Goal: Task Accomplishment & Management: Use online tool/utility

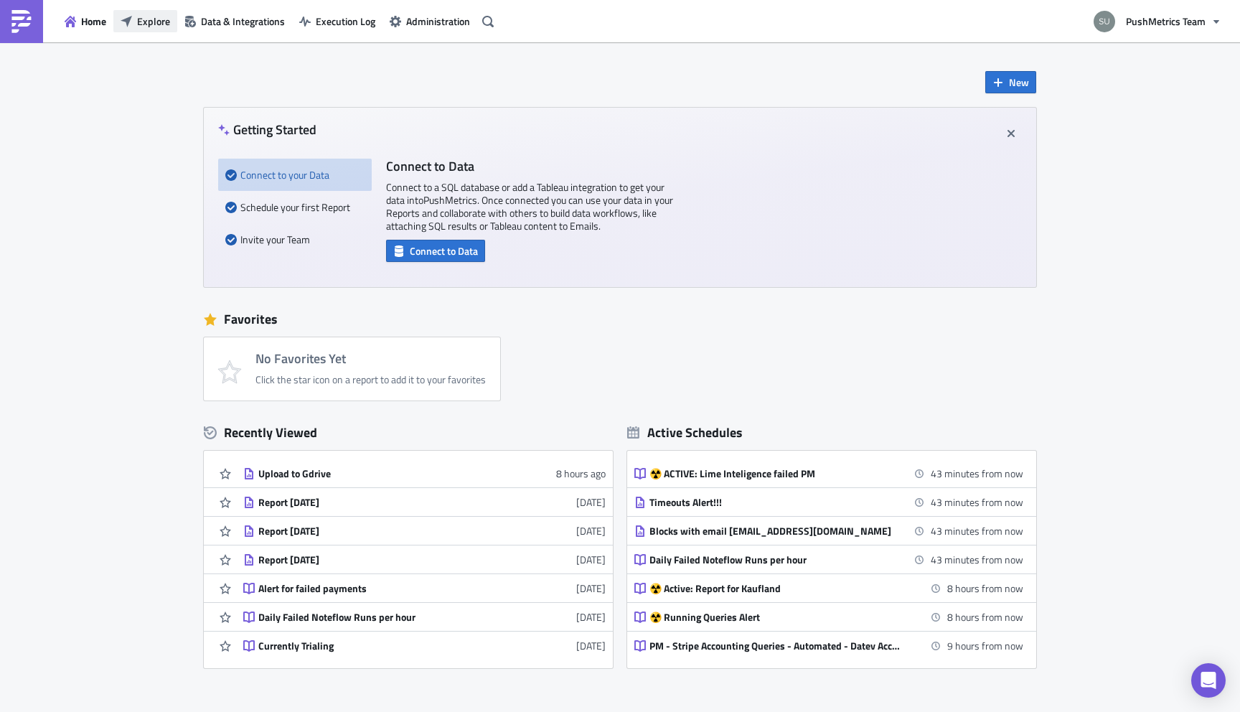
click at [149, 22] on span "Explore" at bounding box center [153, 21] width 33 height 15
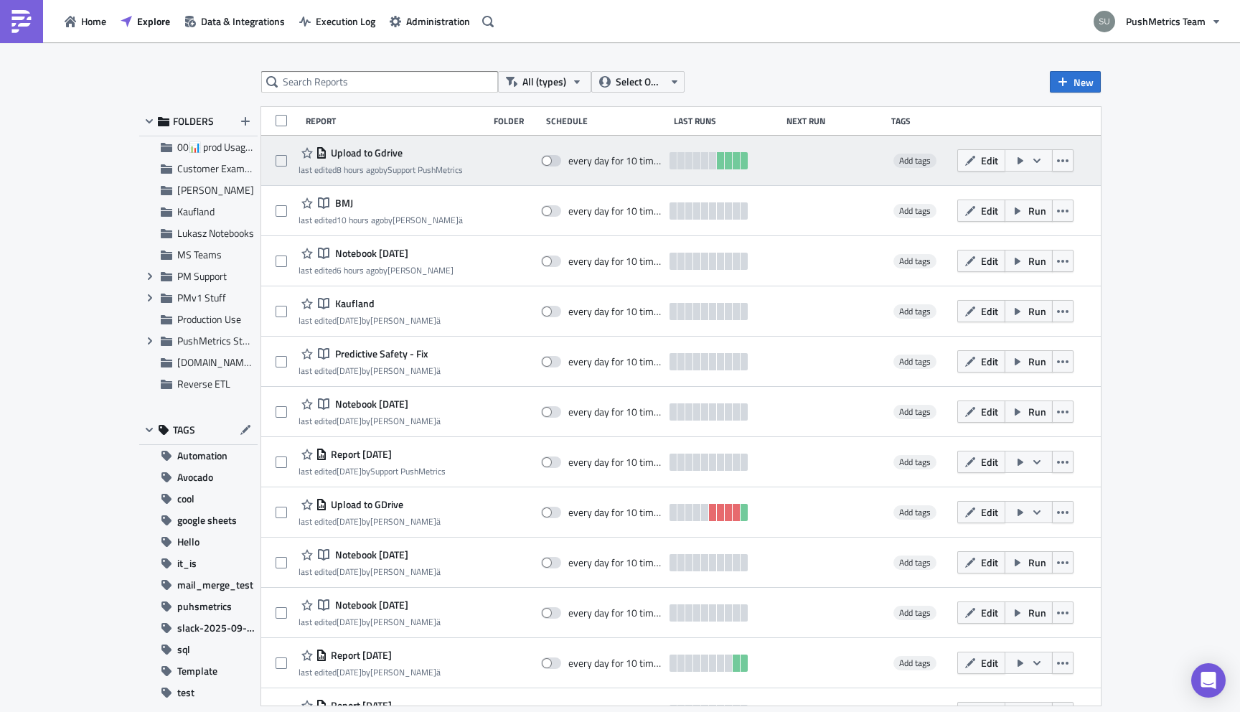
click at [382, 151] on span "Upload to Gdrive" at bounding box center [364, 152] width 75 height 13
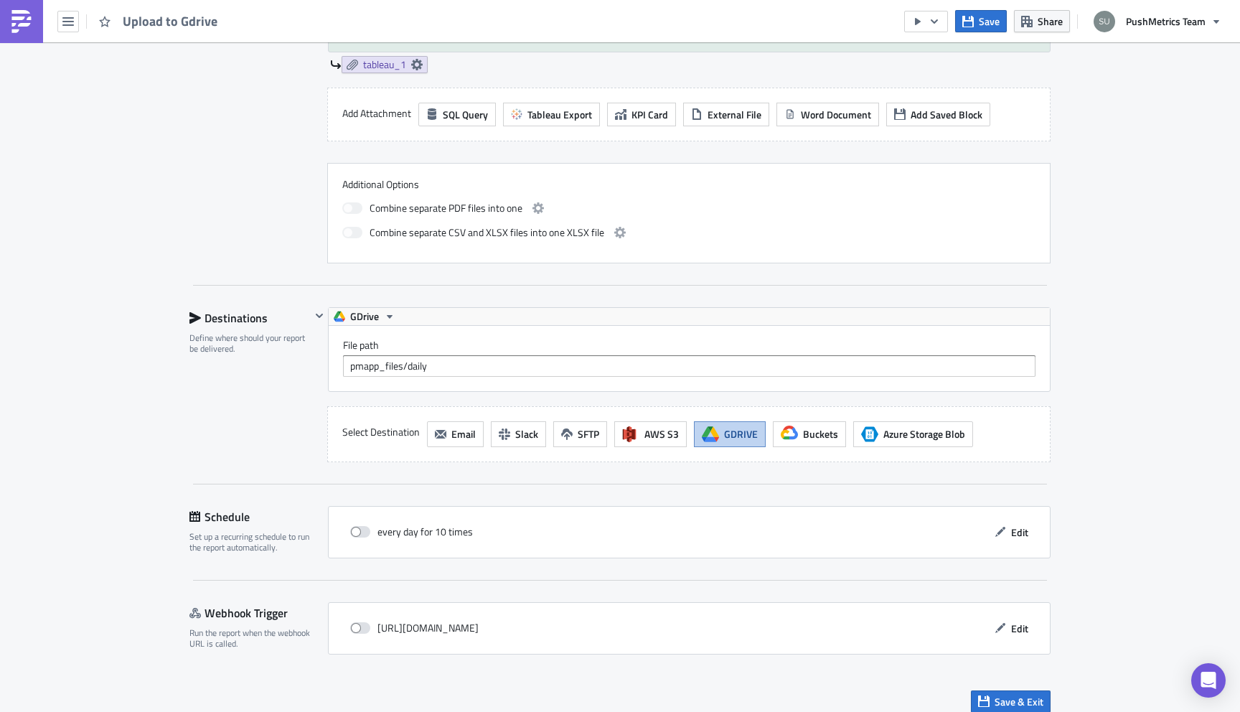
scroll to position [638, 0]
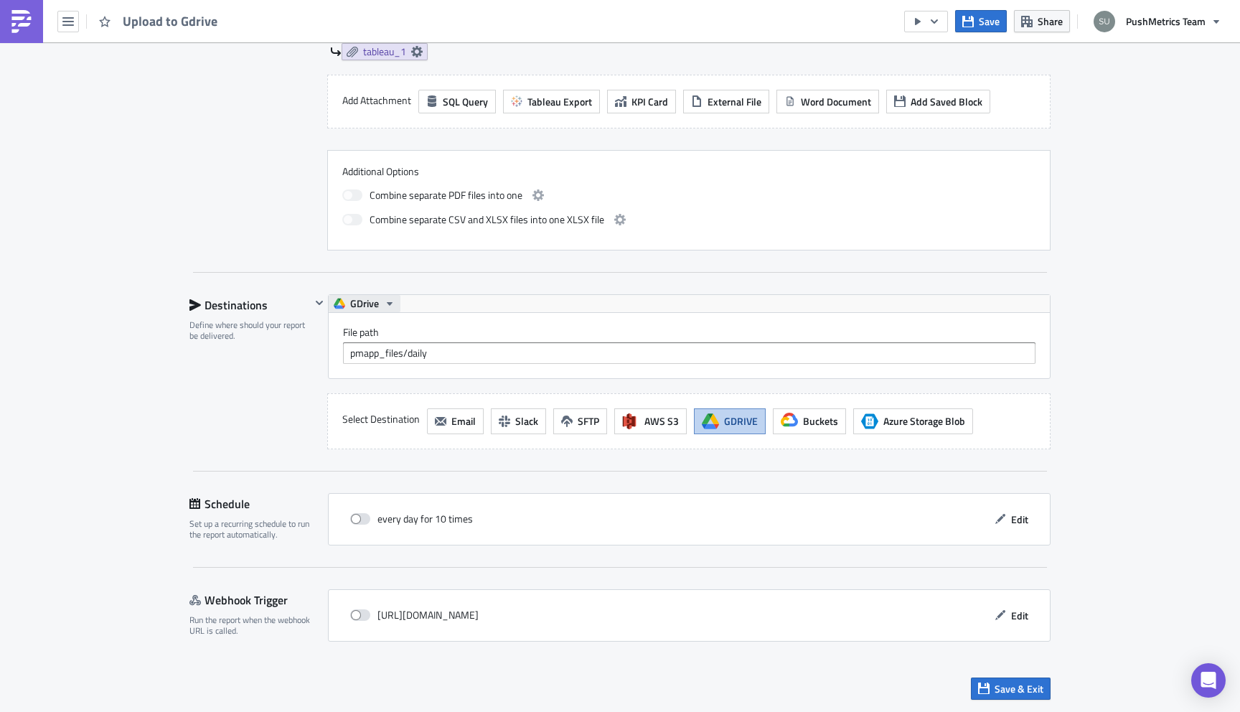
click at [384, 302] on icon "button" at bounding box center [389, 303] width 11 height 11
click at [385, 345] on div "GDrive New" at bounding box center [405, 347] width 103 height 14
click at [985, 14] on span "Save" at bounding box center [989, 21] width 21 height 15
click at [931, 18] on icon "button" at bounding box center [934, 21] width 11 height 11
click at [946, 77] on div "Run Report" at bounding box center [970, 79] width 112 height 14
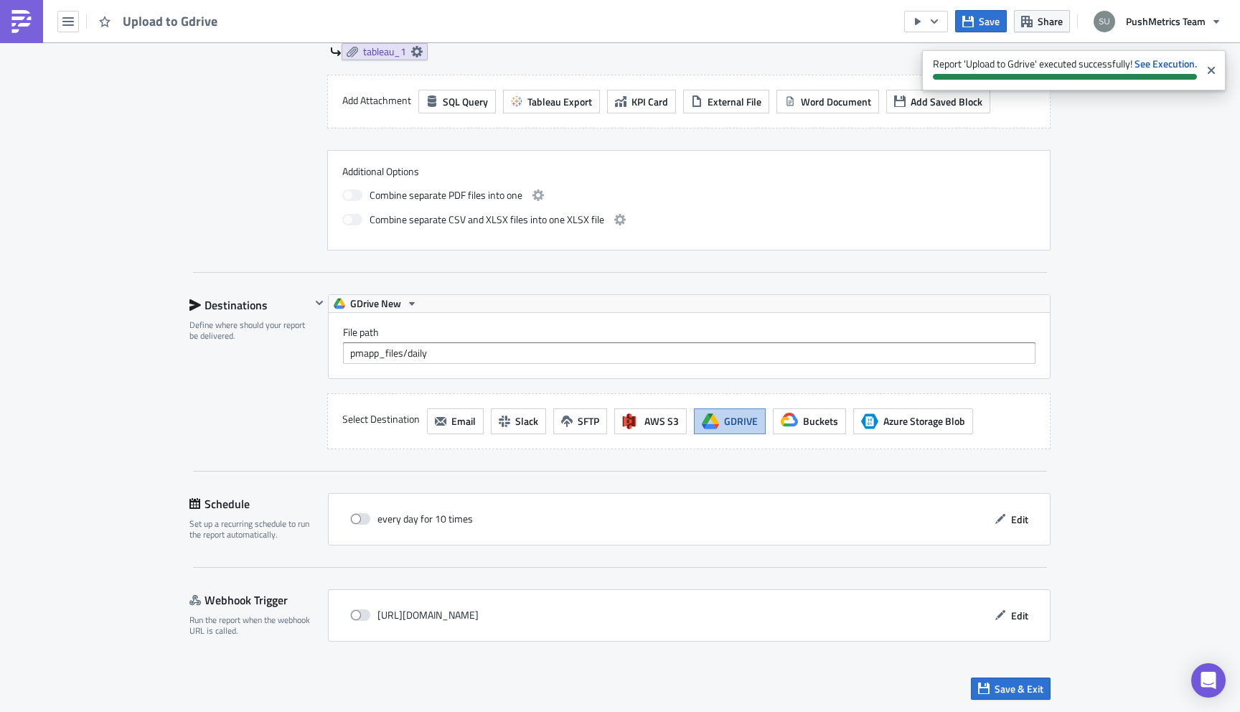
click at [495, 365] on div "File path pmapp_files/daily" at bounding box center [689, 345] width 721 height 65
click at [494, 357] on input "pmapp_files/daily" at bounding box center [689, 353] width 693 height 22
drag, startPoint x: 494, startPoint y: 357, endPoint x: 296, endPoint y: 355, distance: 198.1
click at [296, 355] on div "Destinations Define where should your report be delivered. GDrive New File path…" at bounding box center [619, 371] width 861 height 155
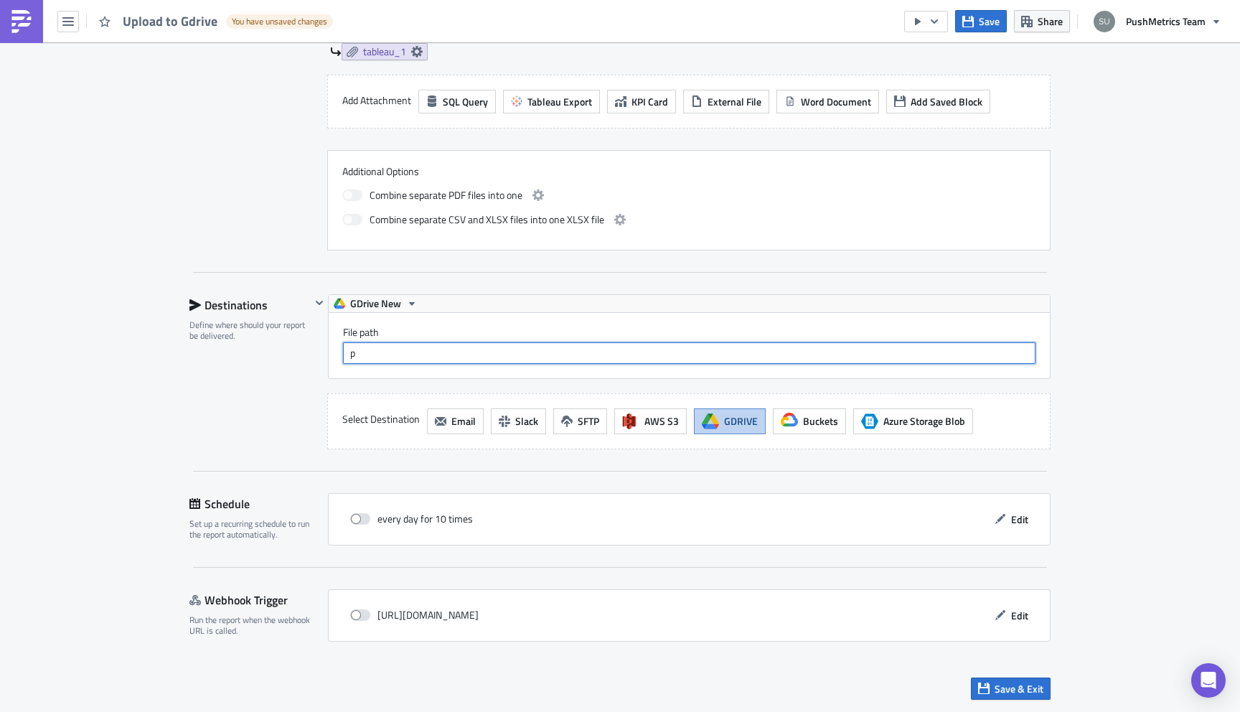
type input "pm_app/open2"
click at [987, 26] on span "Save" at bounding box center [989, 21] width 21 height 15
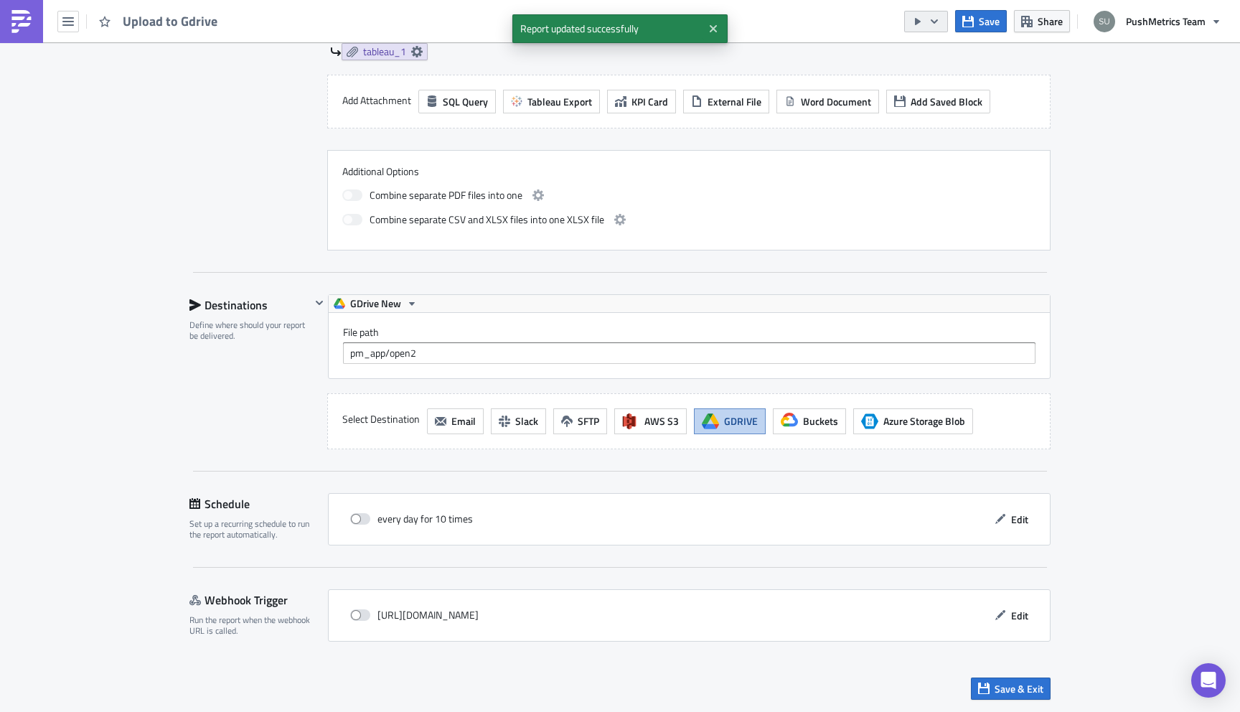
click at [936, 22] on icon "button" at bounding box center [934, 21] width 7 height 4
click at [940, 78] on div "Run Report" at bounding box center [970, 79] width 112 height 14
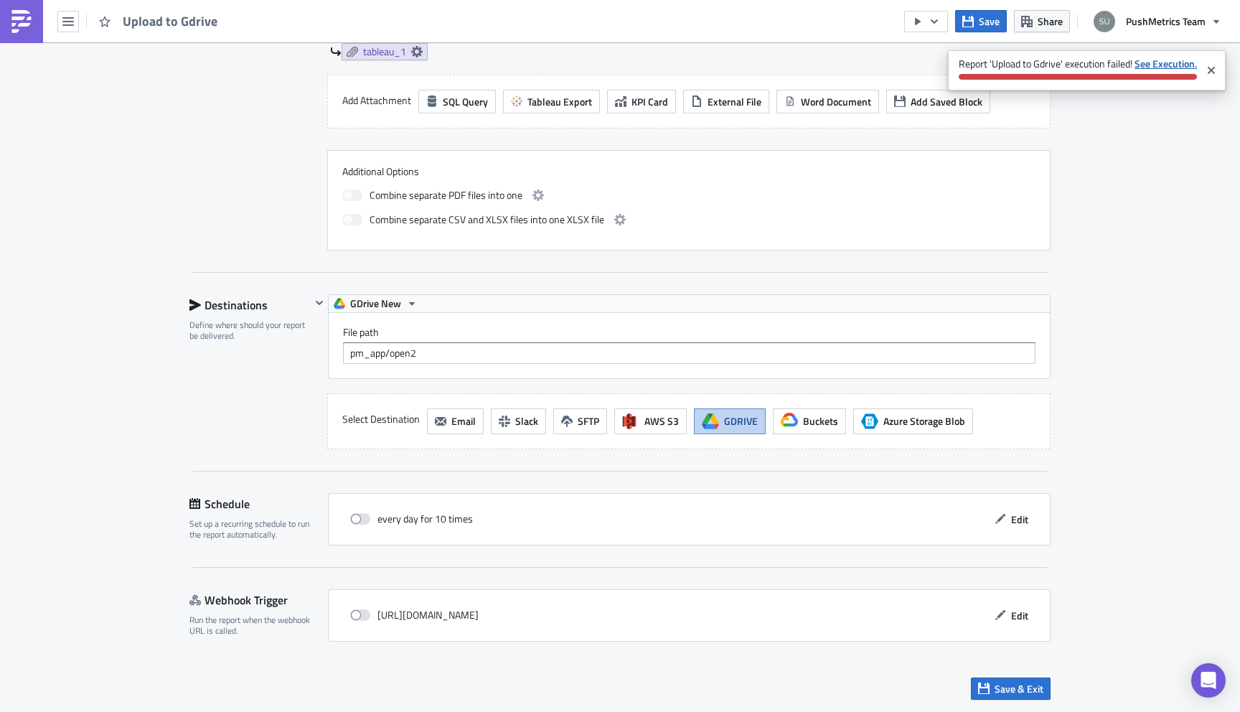
click at [1158, 63] on strong "See Execution." at bounding box center [1166, 63] width 62 height 15
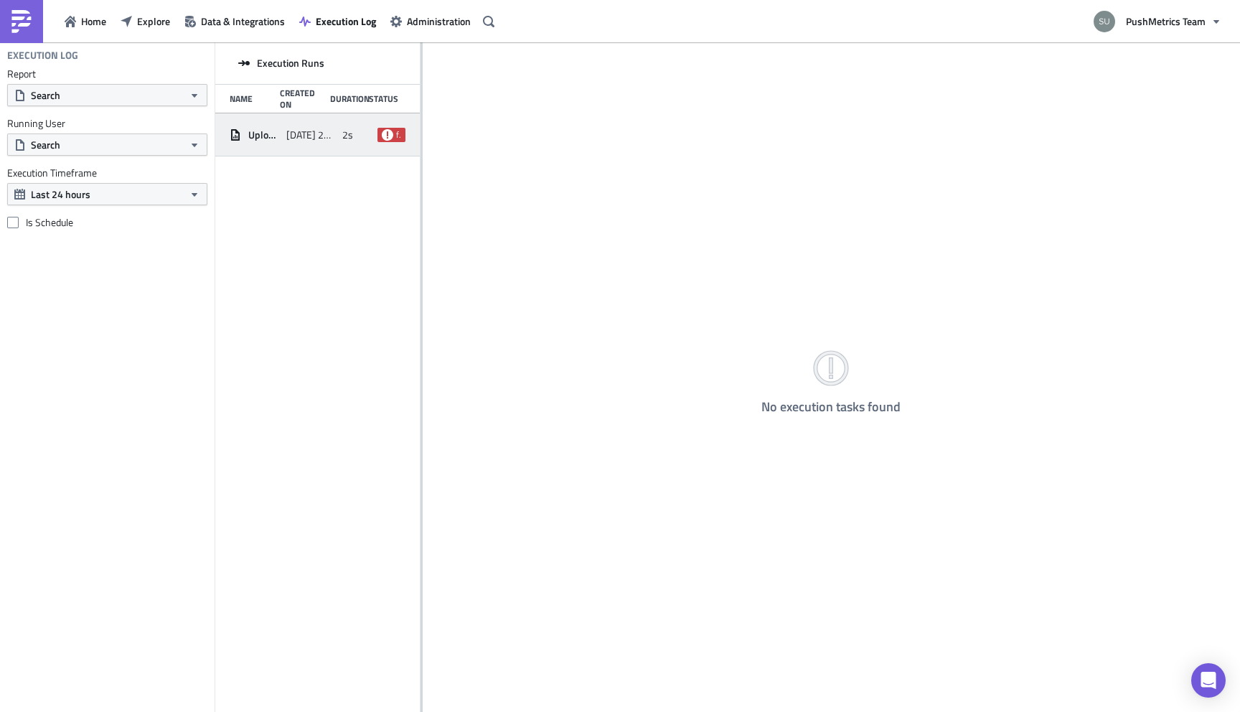
click at [367, 144] on div "2s" at bounding box center [356, 135] width 28 height 26
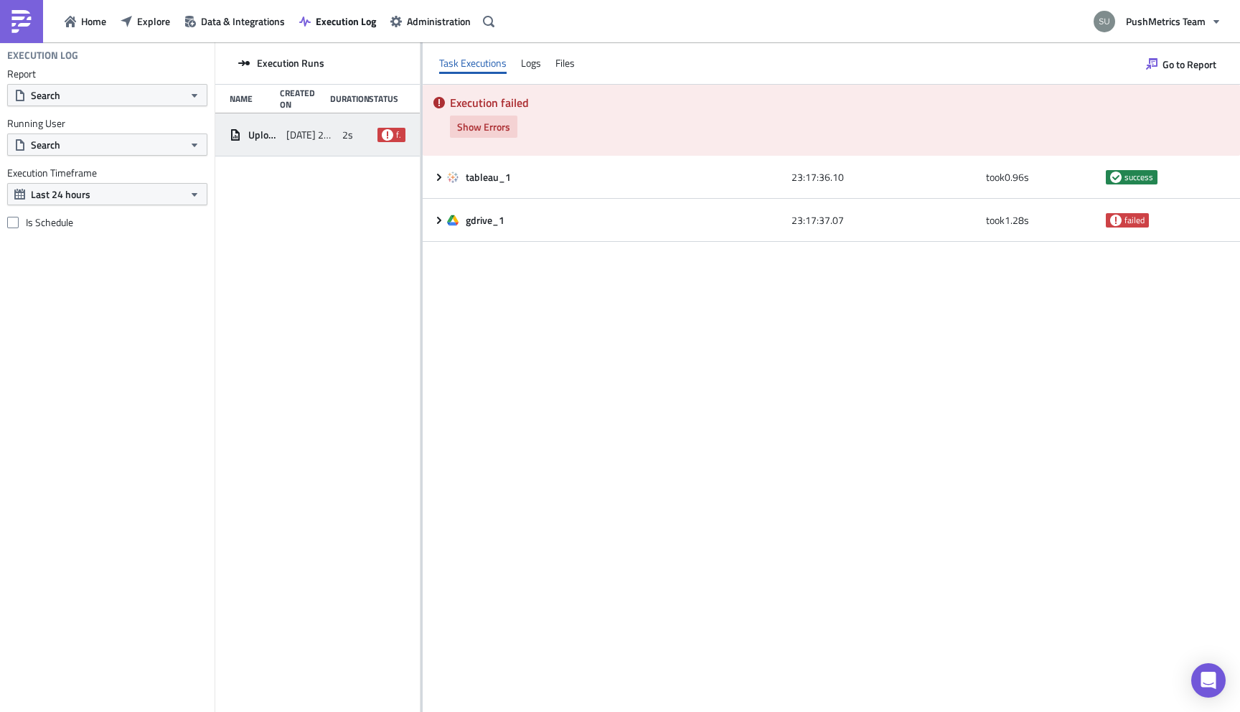
click at [500, 130] on span "Show Errors" at bounding box center [483, 126] width 53 height 15
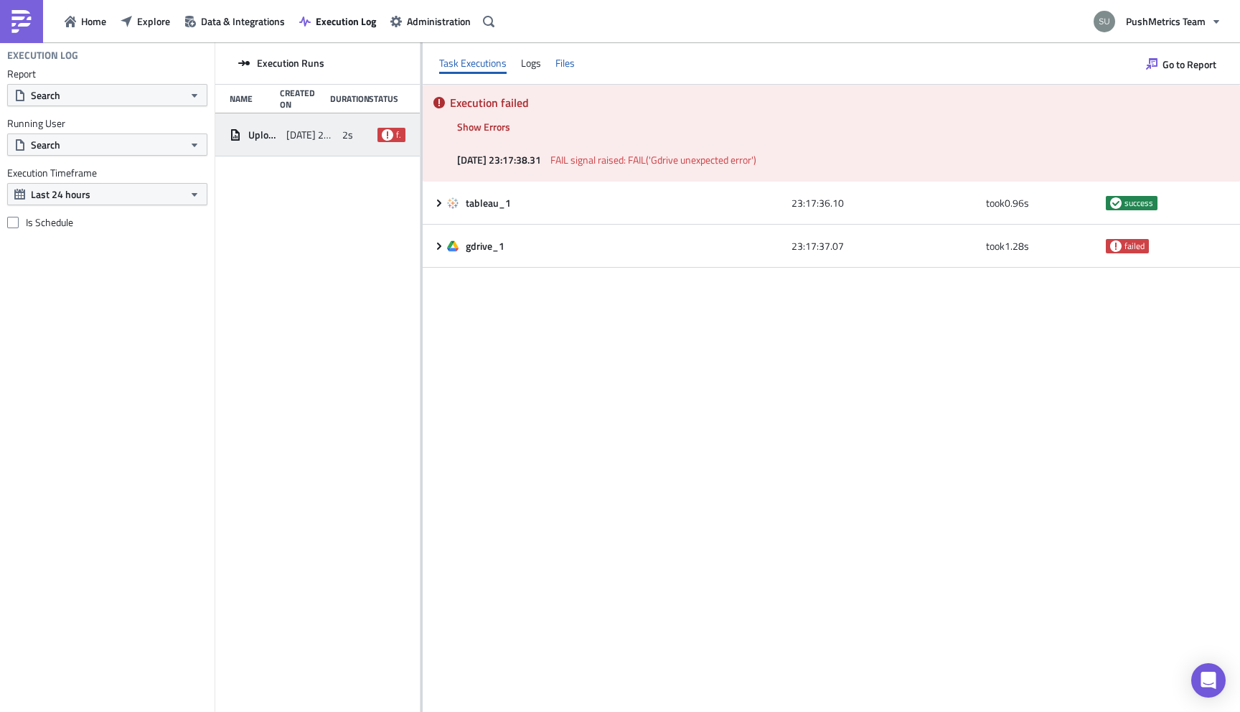
click at [566, 63] on div "Files" at bounding box center [565, 63] width 19 height 22
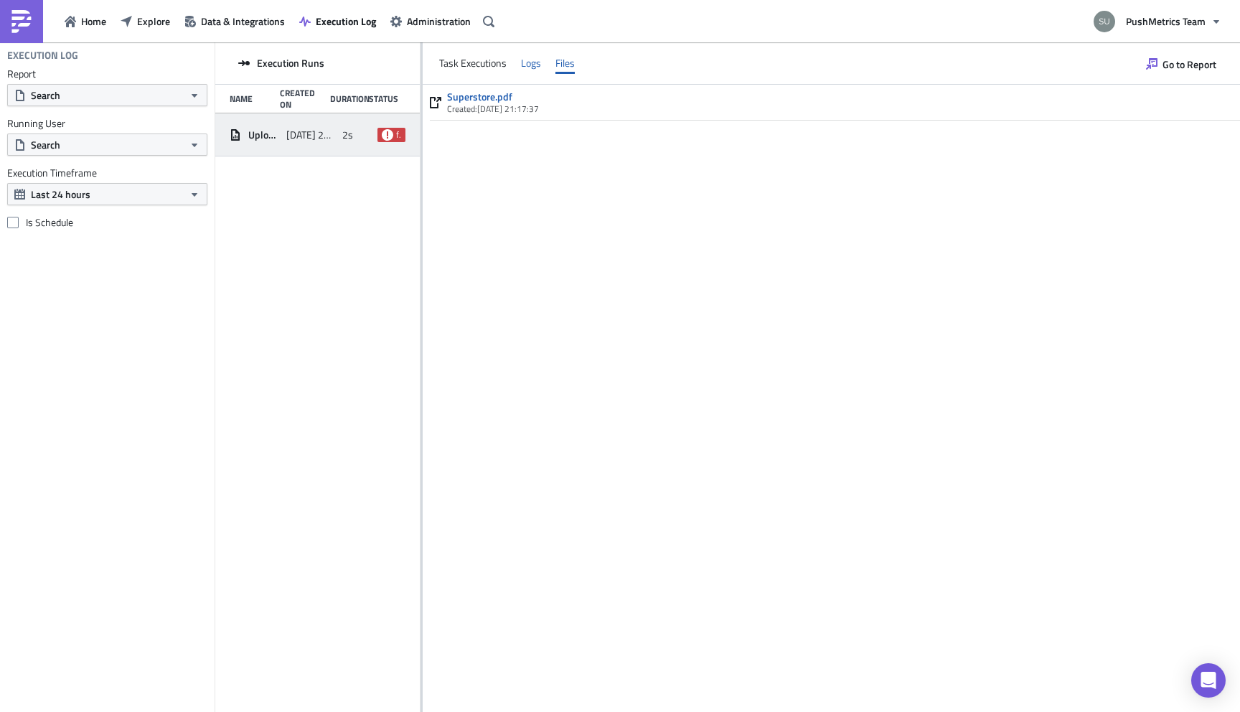
click at [531, 64] on div "Logs" at bounding box center [531, 63] width 20 height 22
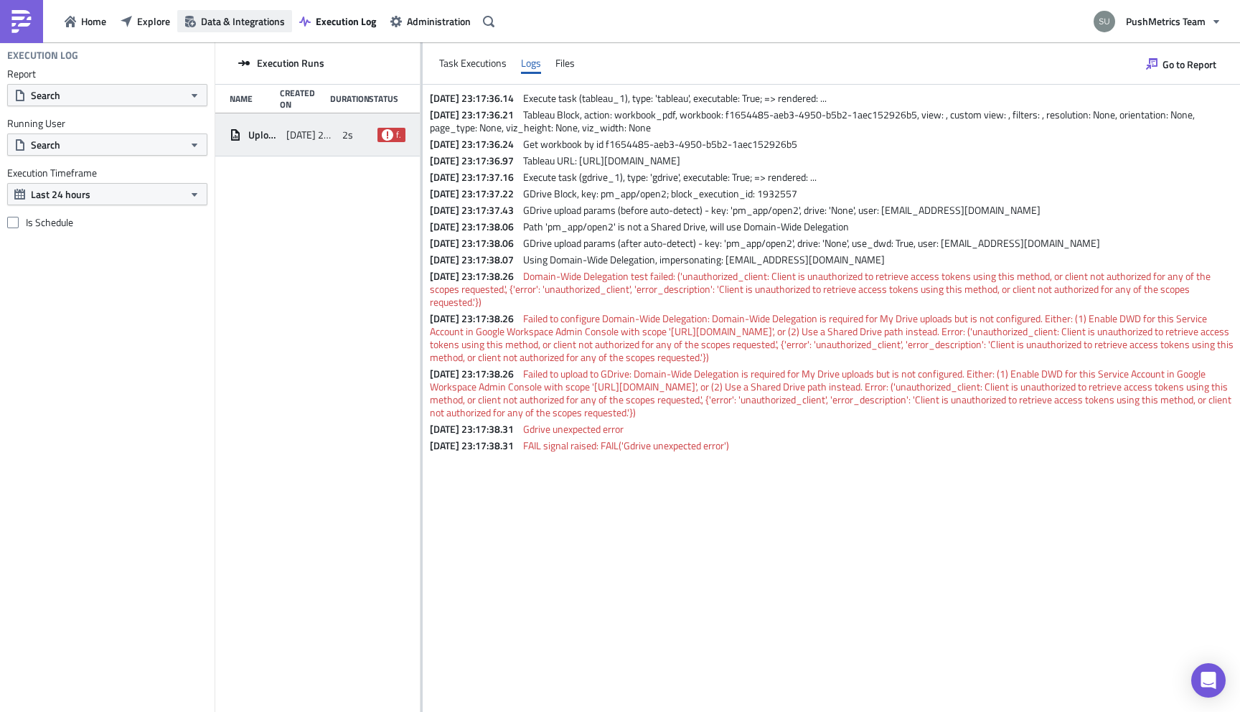
click at [258, 24] on span "Data & Integrations" at bounding box center [243, 21] width 84 height 15
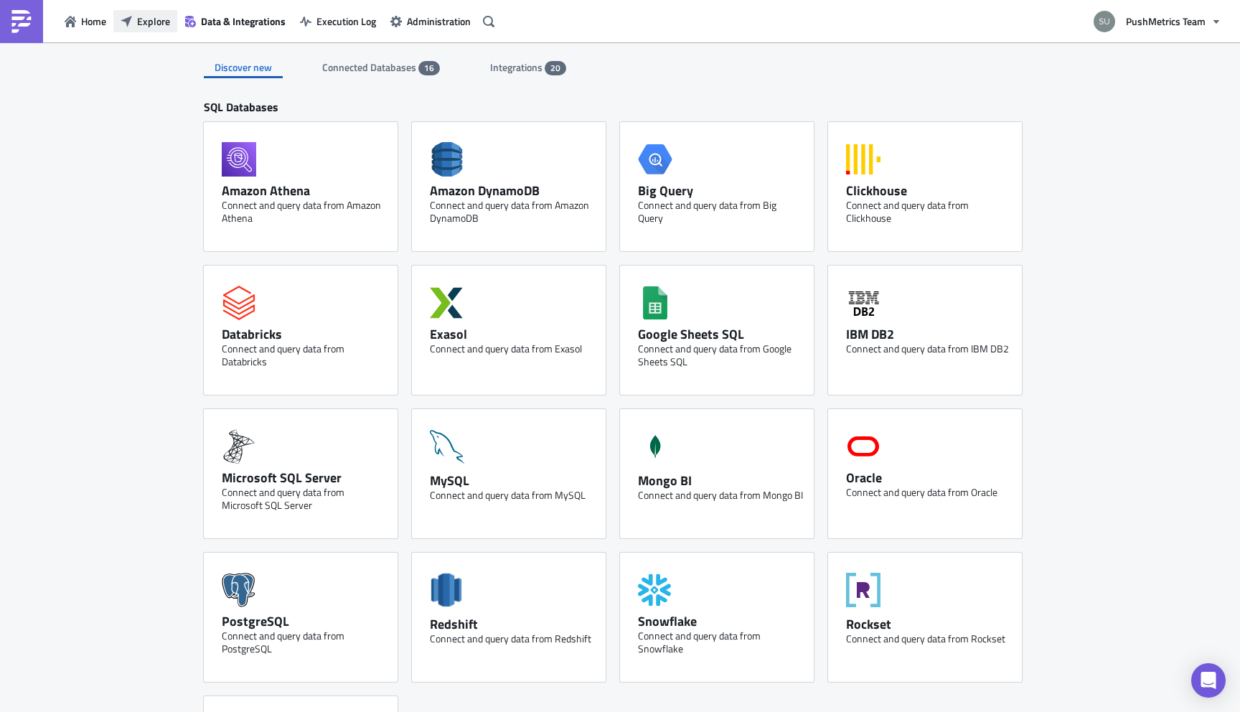
click at [162, 23] on span "Explore" at bounding box center [153, 21] width 33 height 15
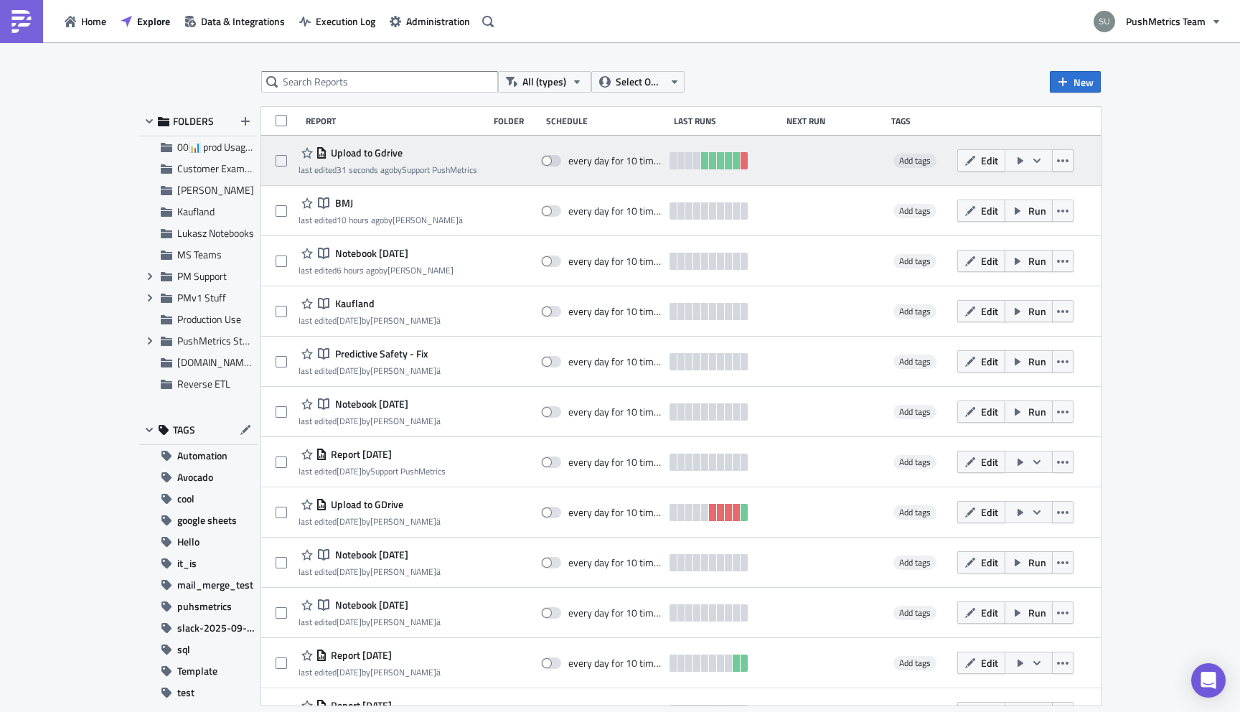
click at [379, 141] on div "Upload to Gdrive last edited 31 seconds ago by Support PushMetrics every day fo…" at bounding box center [681, 161] width 840 height 50
click at [384, 151] on span "Upload to Gdrive" at bounding box center [364, 152] width 75 height 13
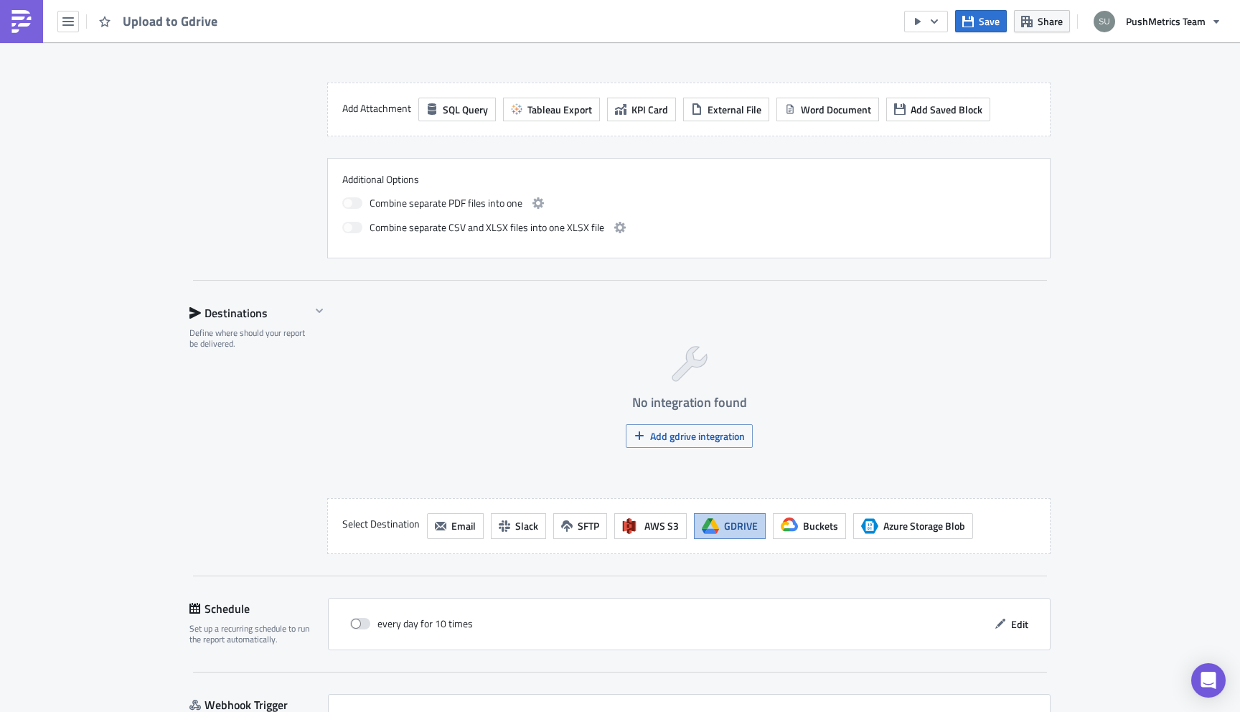
scroll to position [636, 0]
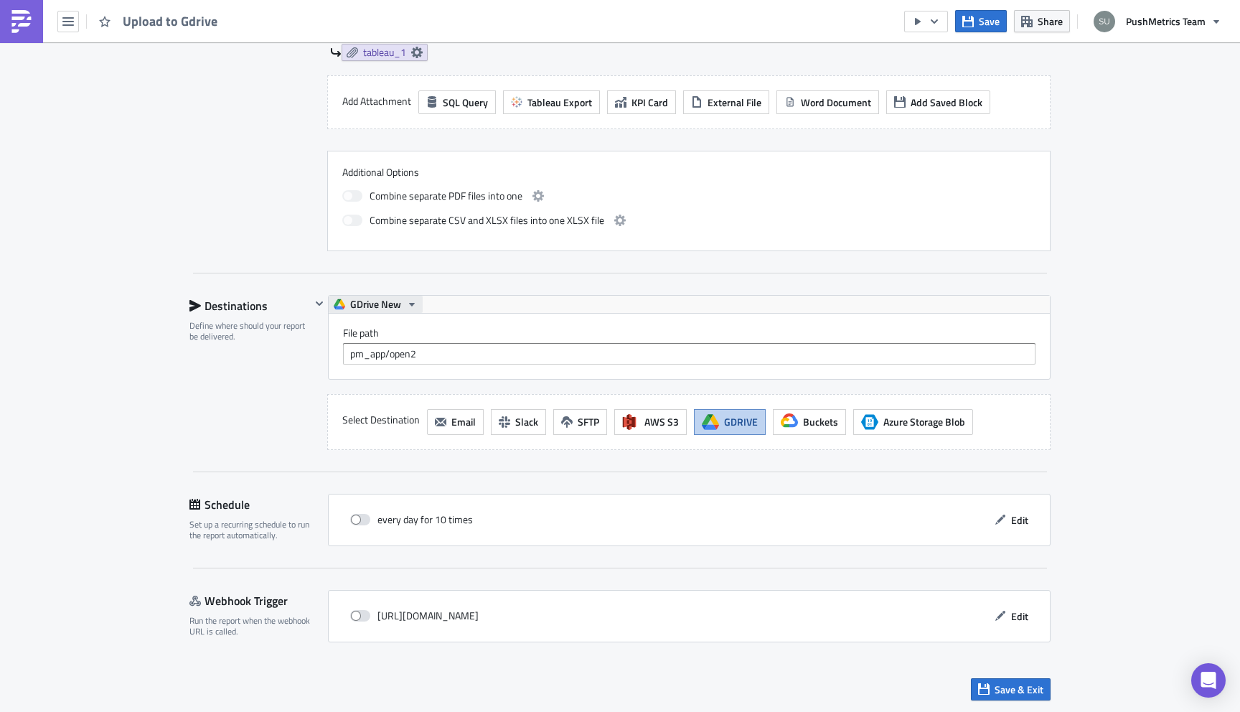
click at [399, 304] on span "GDrive New" at bounding box center [375, 304] width 51 height 17
click at [401, 324] on div "GDrive" at bounding box center [405, 328] width 103 height 14
click at [980, 21] on span "Save" at bounding box center [989, 21] width 21 height 15
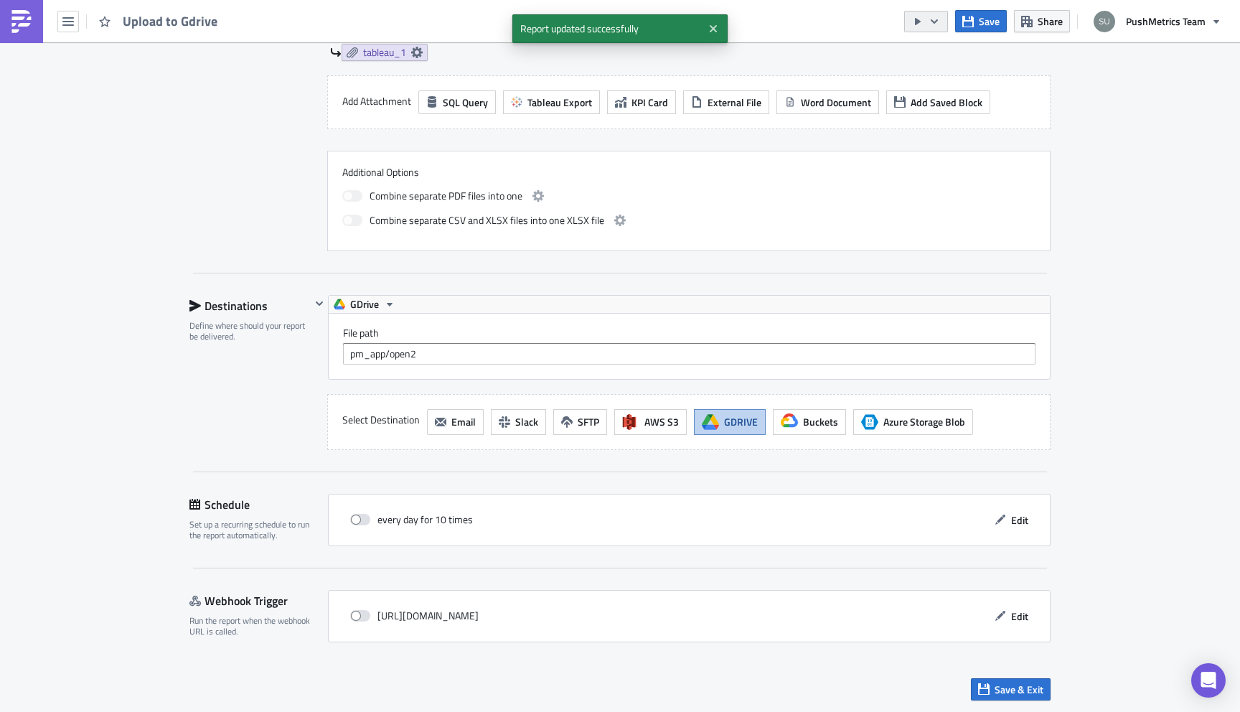
click at [937, 25] on icon "button" at bounding box center [934, 21] width 11 height 11
click at [952, 74] on div "Run Report" at bounding box center [970, 79] width 112 height 14
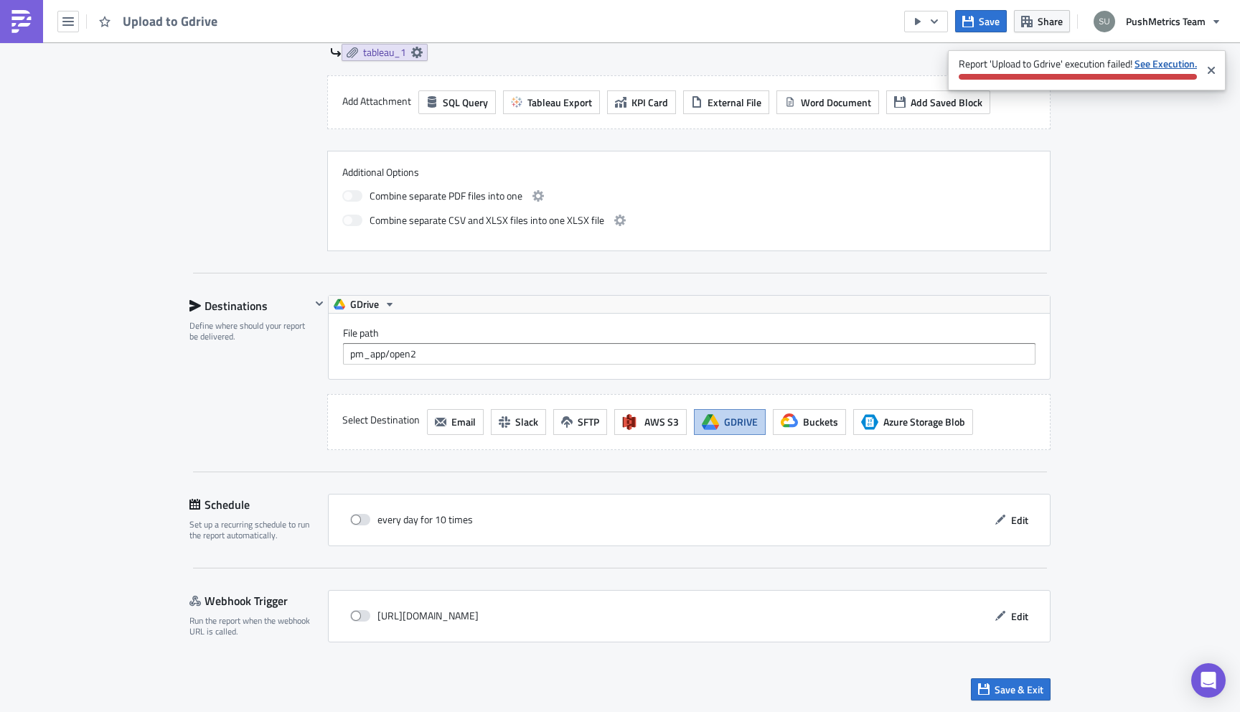
click at [1153, 69] on strong "See Execution." at bounding box center [1166, 63] width 62 height 15
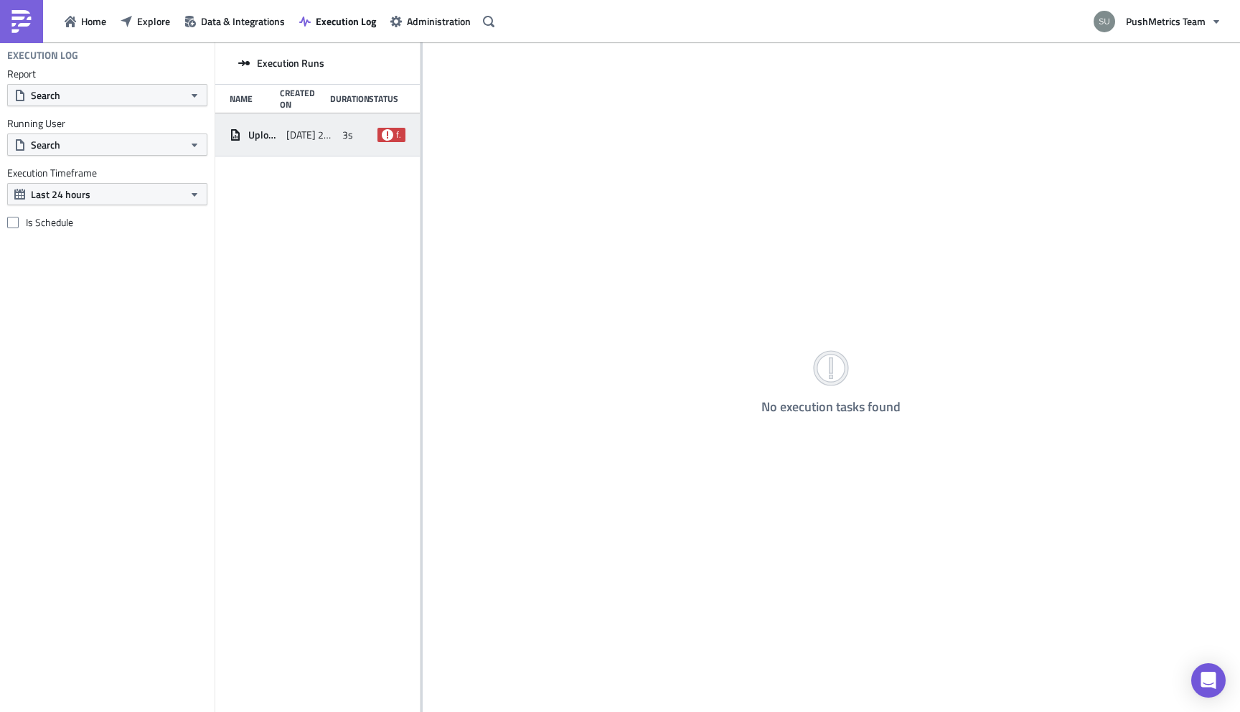
click at [322, 143] on div "2025-10-14 23:18" at bounding box center [311, 135] width 50 height 26
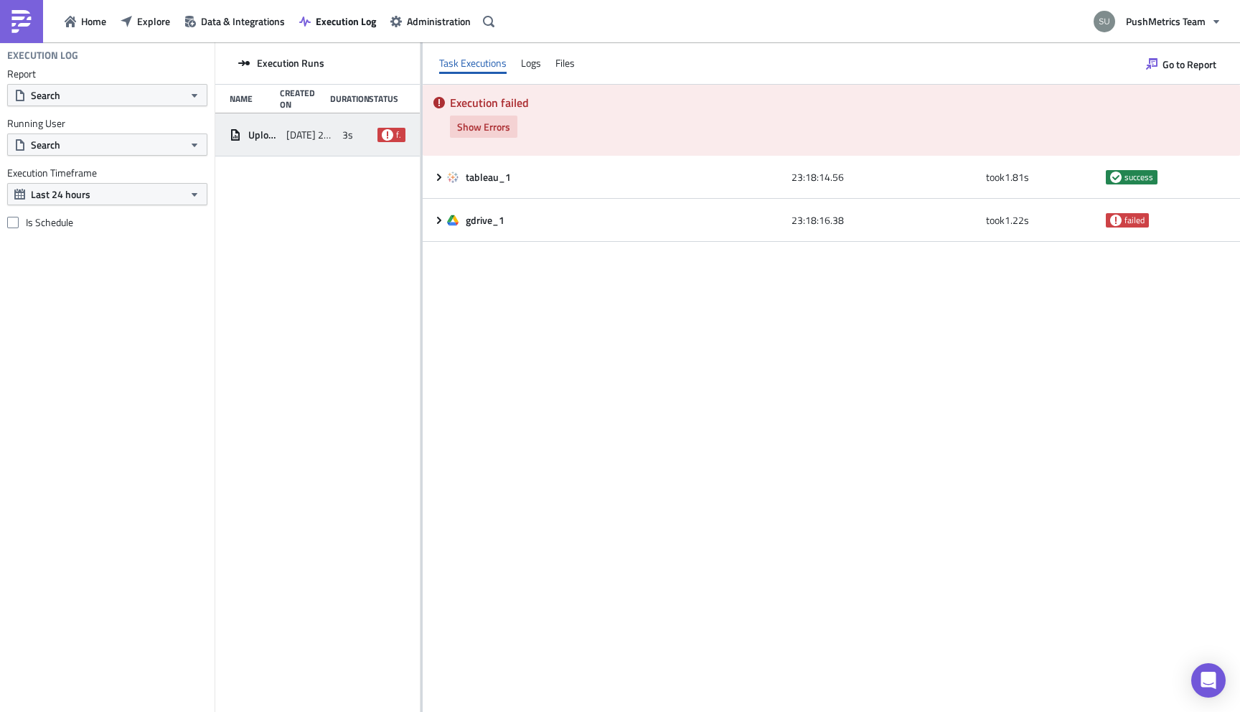
click at [487, 128] on span "Show Errors" at bounding box center [483, 126] width 53 height 15
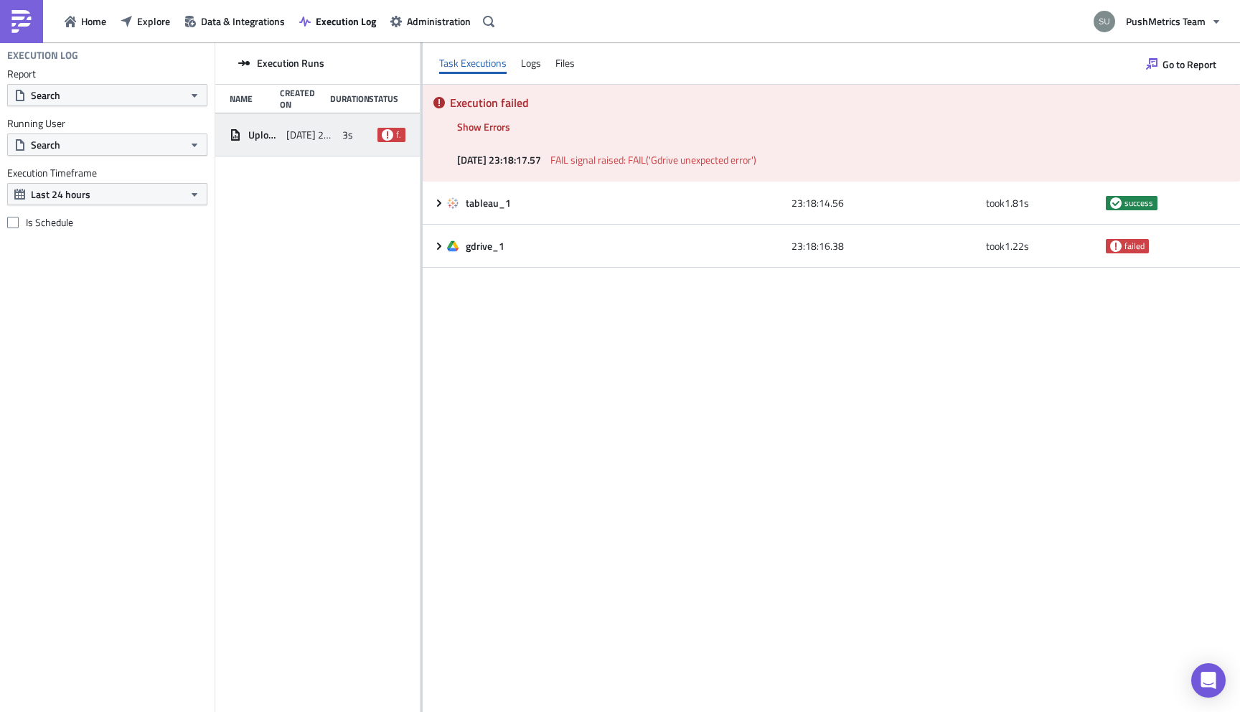
click at [517, 57] on div "Task Executions Logs Files" at bounding box center [832, 63] width 818 height 42
click at [533, 70] on div "Logs" at bounding box center [531, 63] width 20 height 22
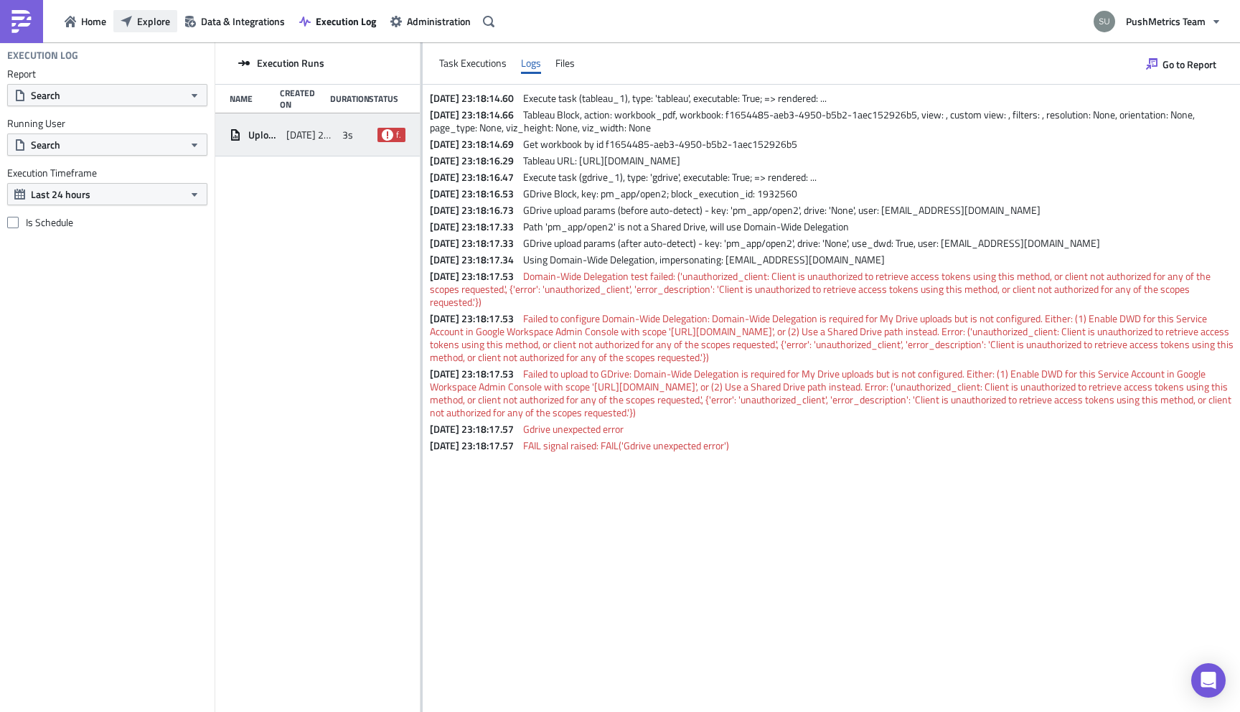
click at [142, 21] on span "Explore" at bounding box center [153, 21] width 33 height 15
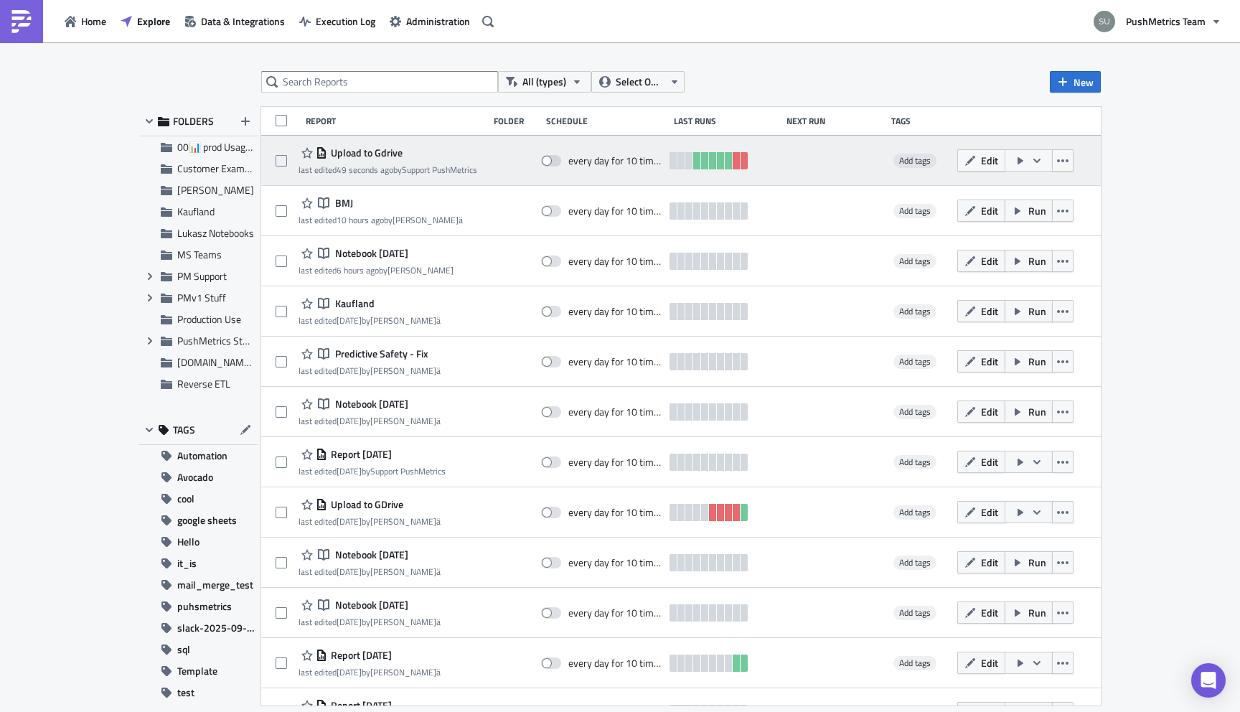
click at [367, 152] on span "Upload to Gdrive" at bounding box center [364, 152] width 75 height 13
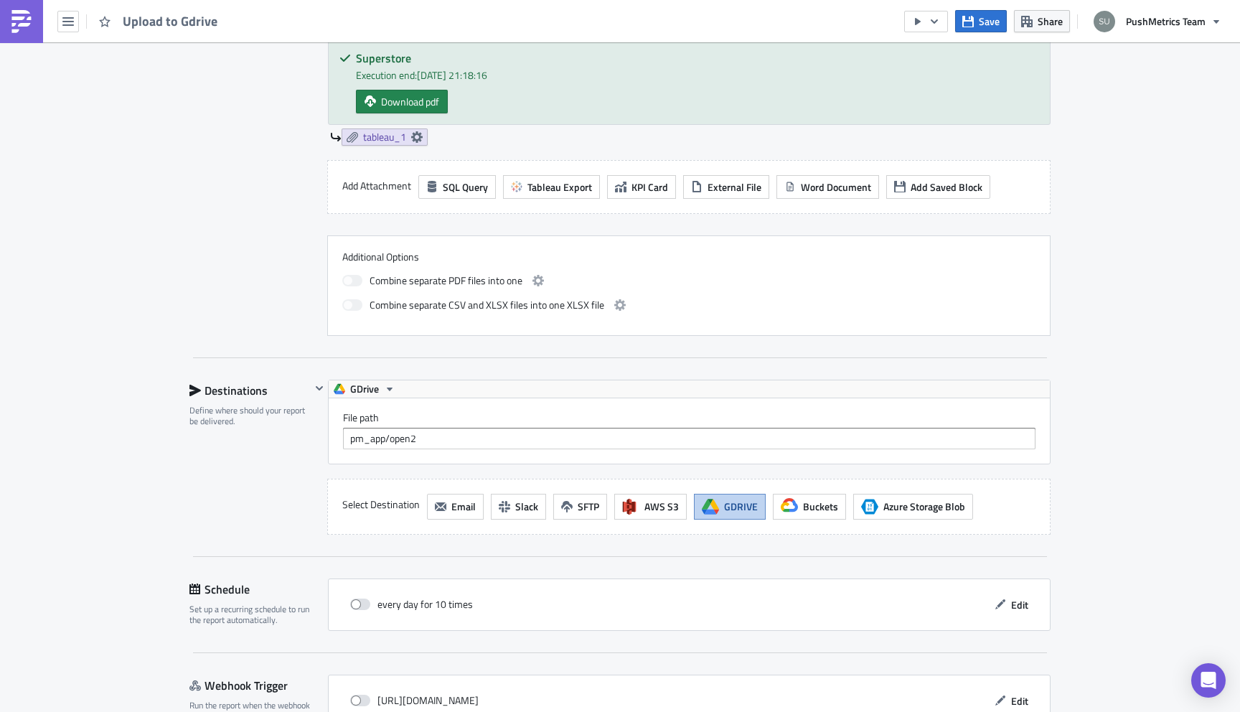
scroll to position [638, 0]
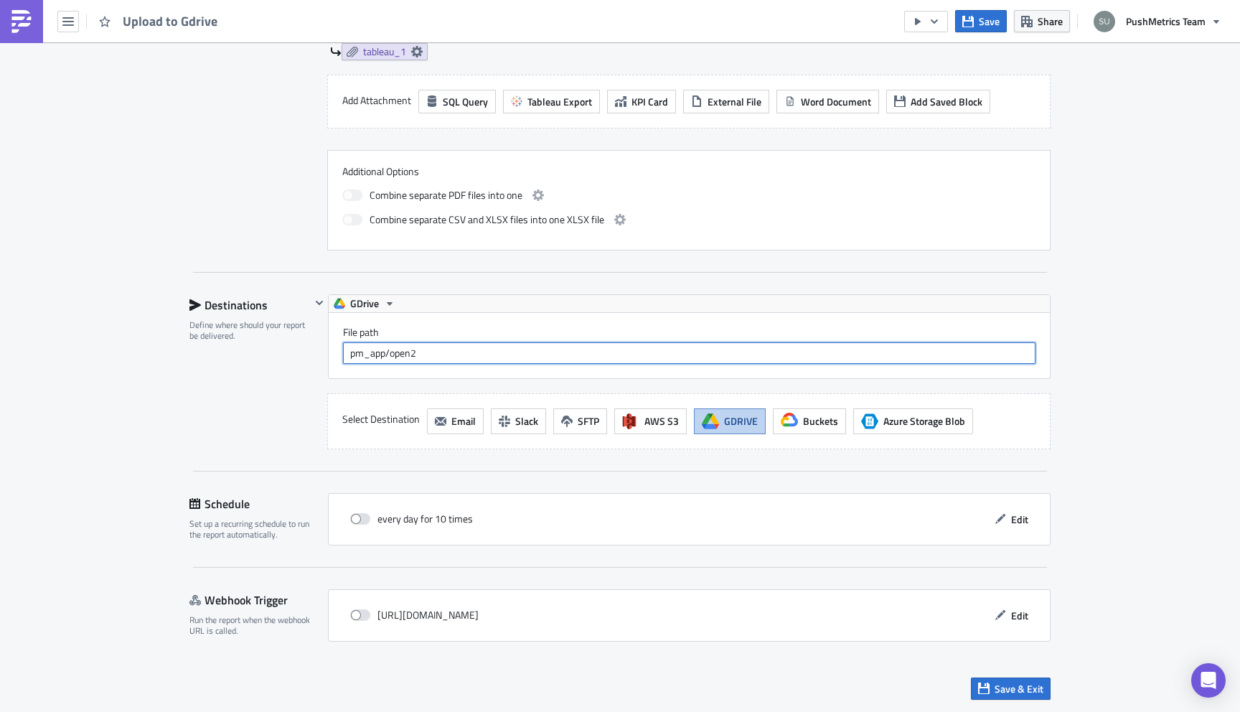
drag, startPoint x: 506, startPoint y: 357, endPoint x: 322, endPoint y: 346, distance: 184.1
click at [322, 346] on div "GDrive File path pm_app/open2" at bounding box center [681, 336] width 740 height 85
type input "pmapp_files/daily"
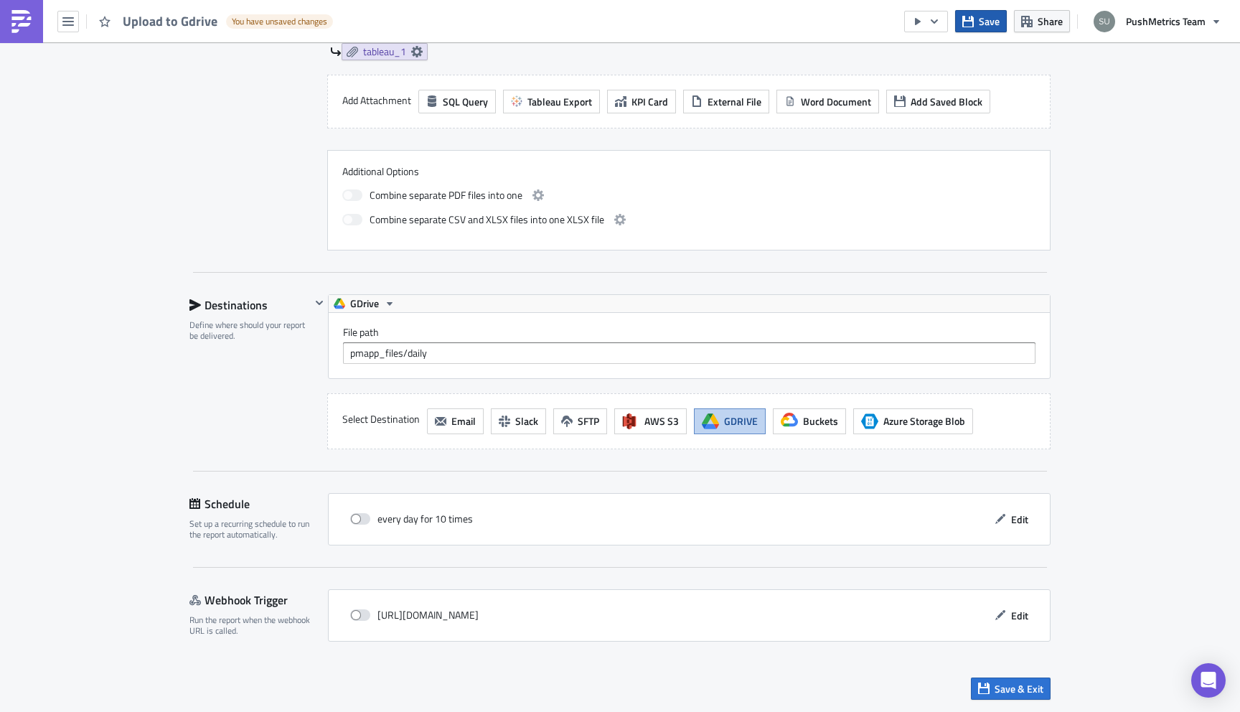
click at [976, 22] on button "Save" at bounding box center [981, 21] width 52 height 22
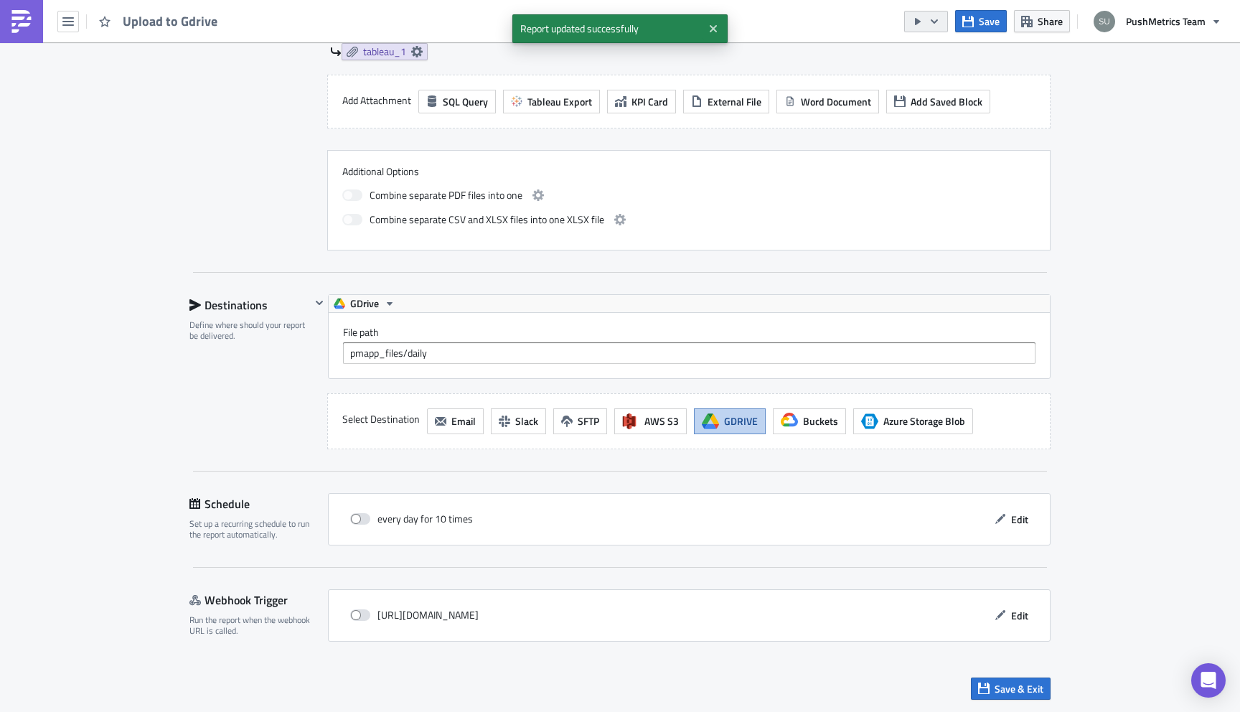
click at [935, 22] on icon "button" at bounding box center [934, 21] width 7 height 4
click at [946, 76] on div "Run Report" at bounding box center [970, 79] width 112 height 14
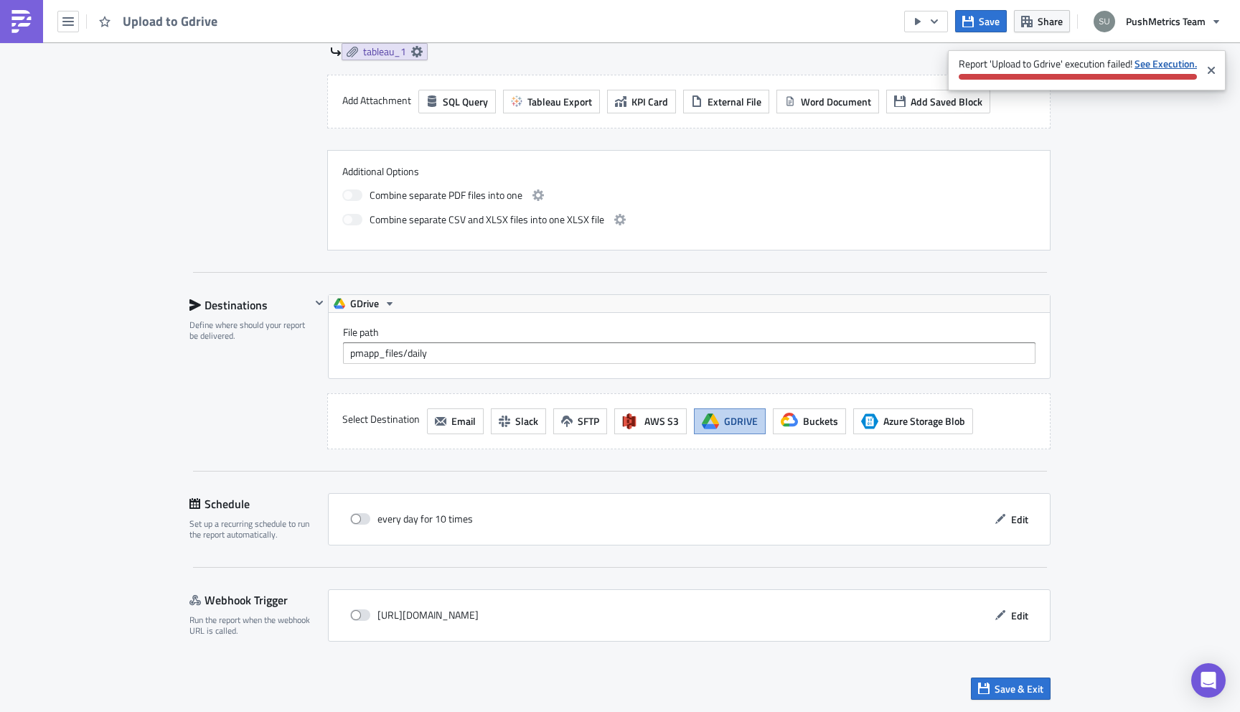
click at [1158, 62] on strong "See Execution." at bounding box center [1166, 63] width 62 height 15
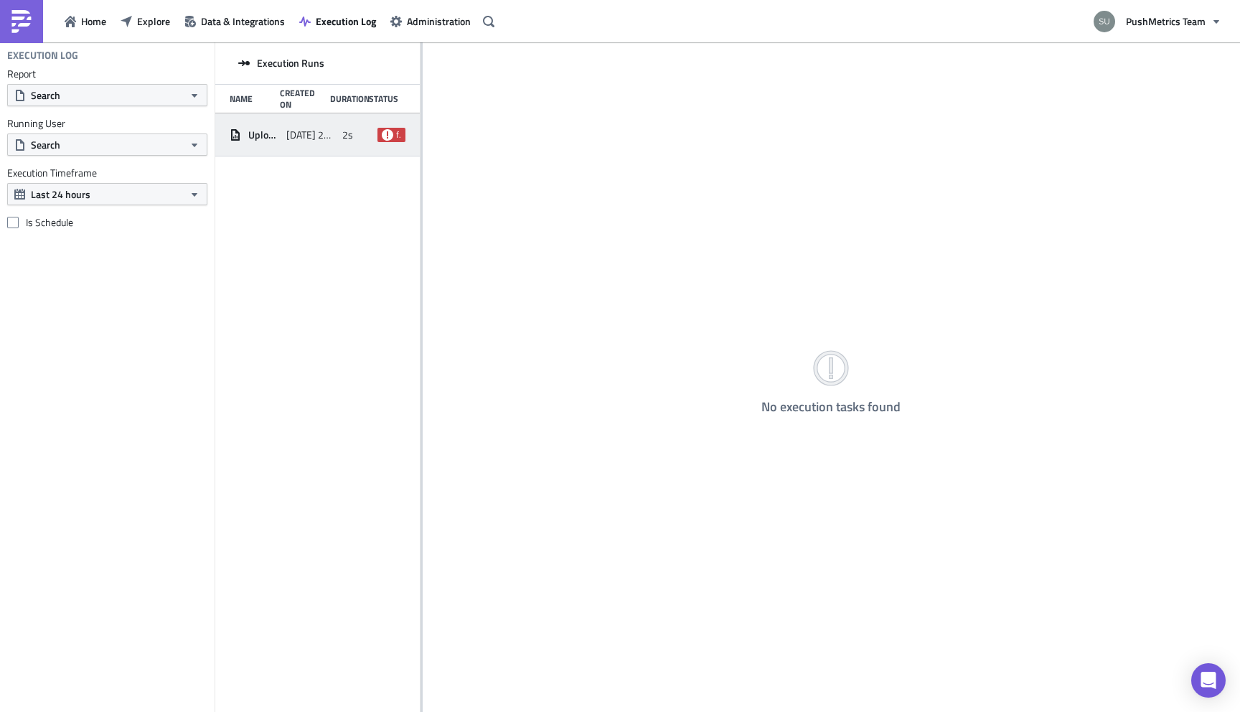
click at [340, 134] on div "Upload to Gdrive [DATE] 23:19 2s failed" at bounding box center [317, 134] width 205 height 43
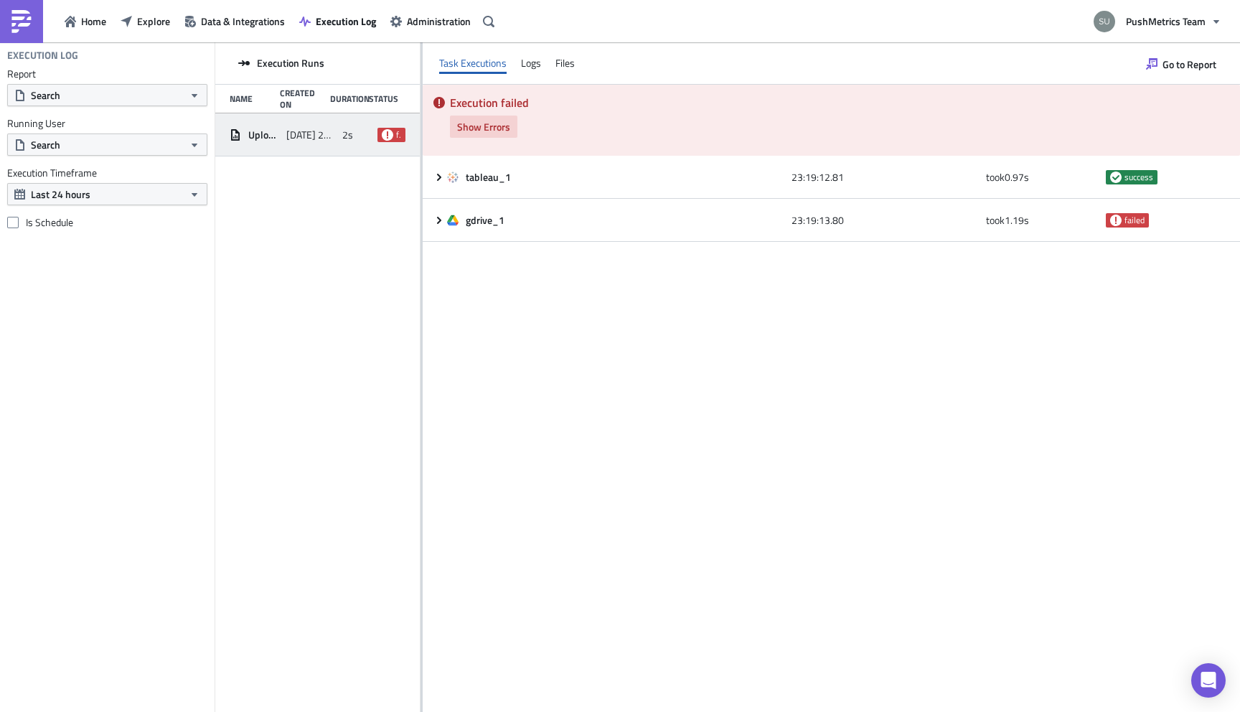
click at [505, 126] on span "Show Errors" at bounding box center [483, 126] width 53 height 15
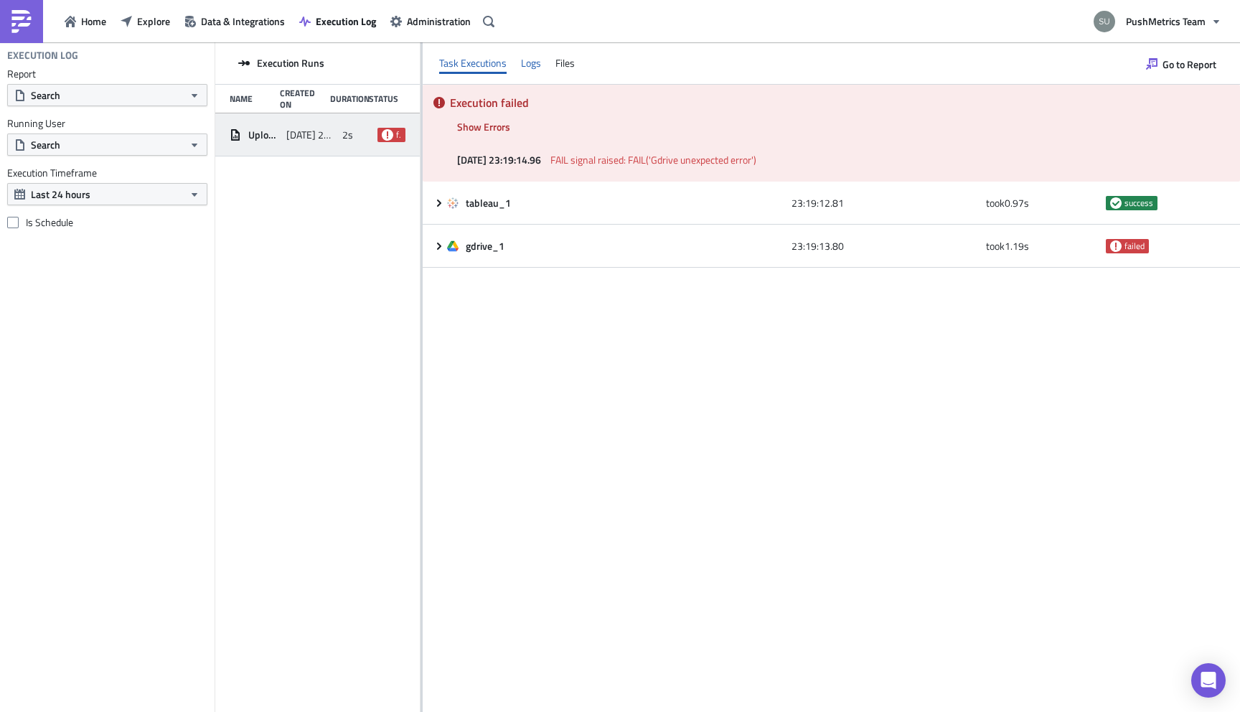
click at [525, 63] on div "Logs" at bounding box center [531, 63] width 20 height 22
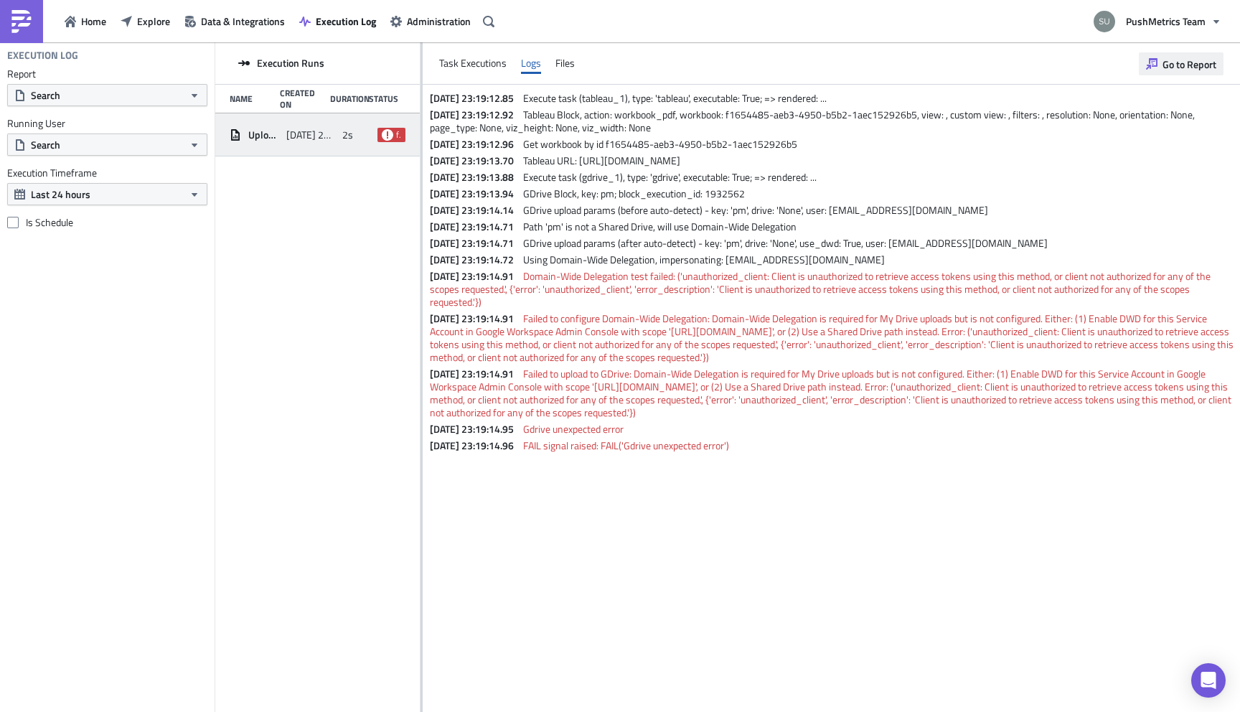
click at [1188, 60] on span "Go to Report" at bounding box center [1190, 64] width 54 height 15
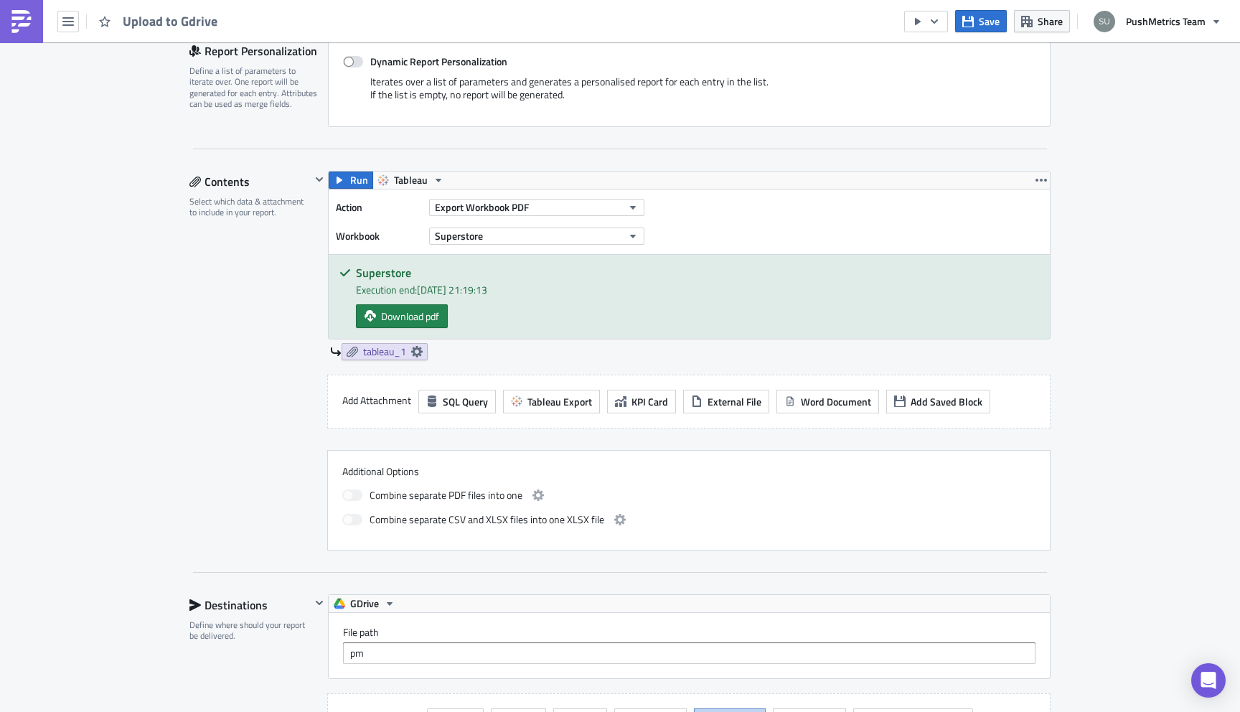
scroll to position [638, 0]
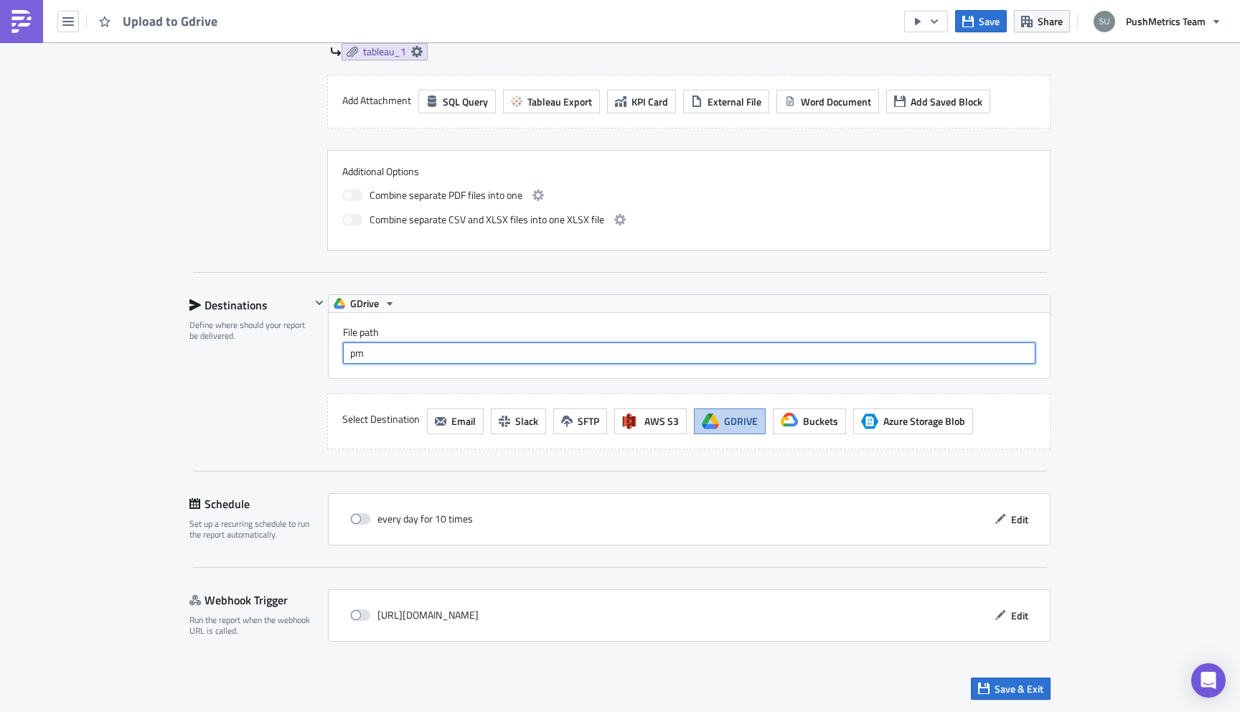
click at [425, 358] on input "pm" at bounding box center [689, 353] width 693 height 22
type input "pmapp_files/daily"
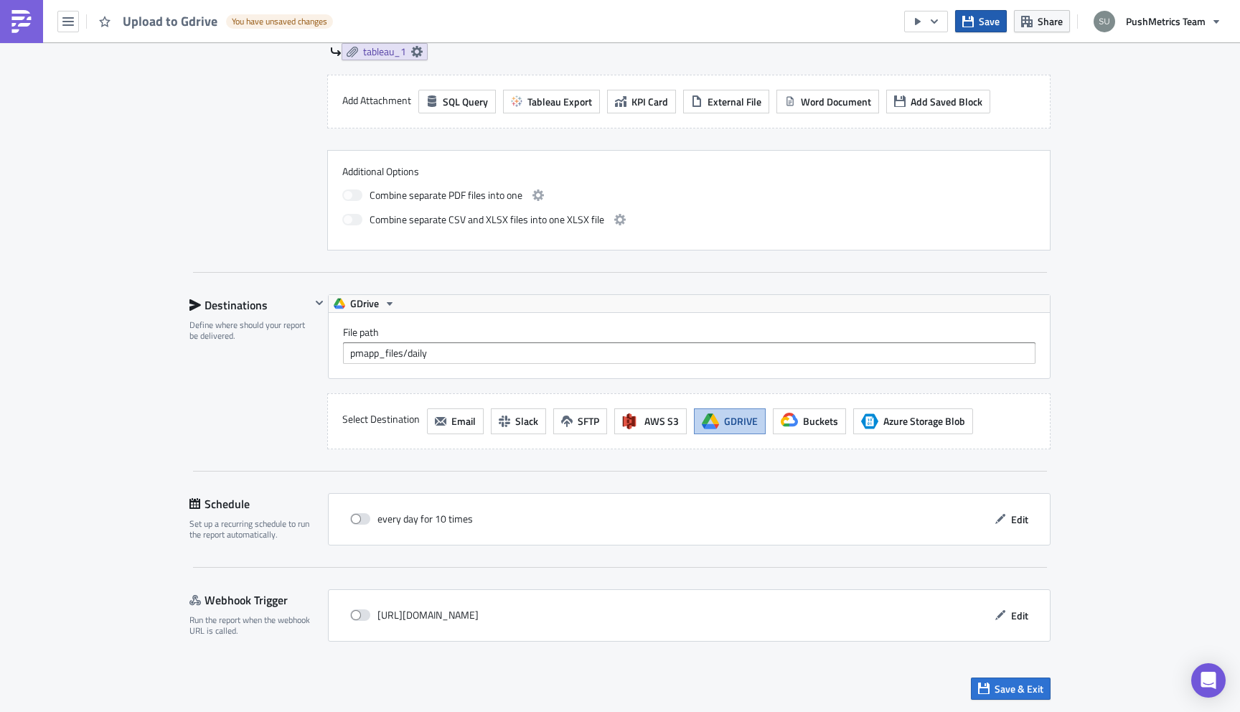
click at [978, 19] on button "Save" at bounding box center [981, 21] width 52 height 22
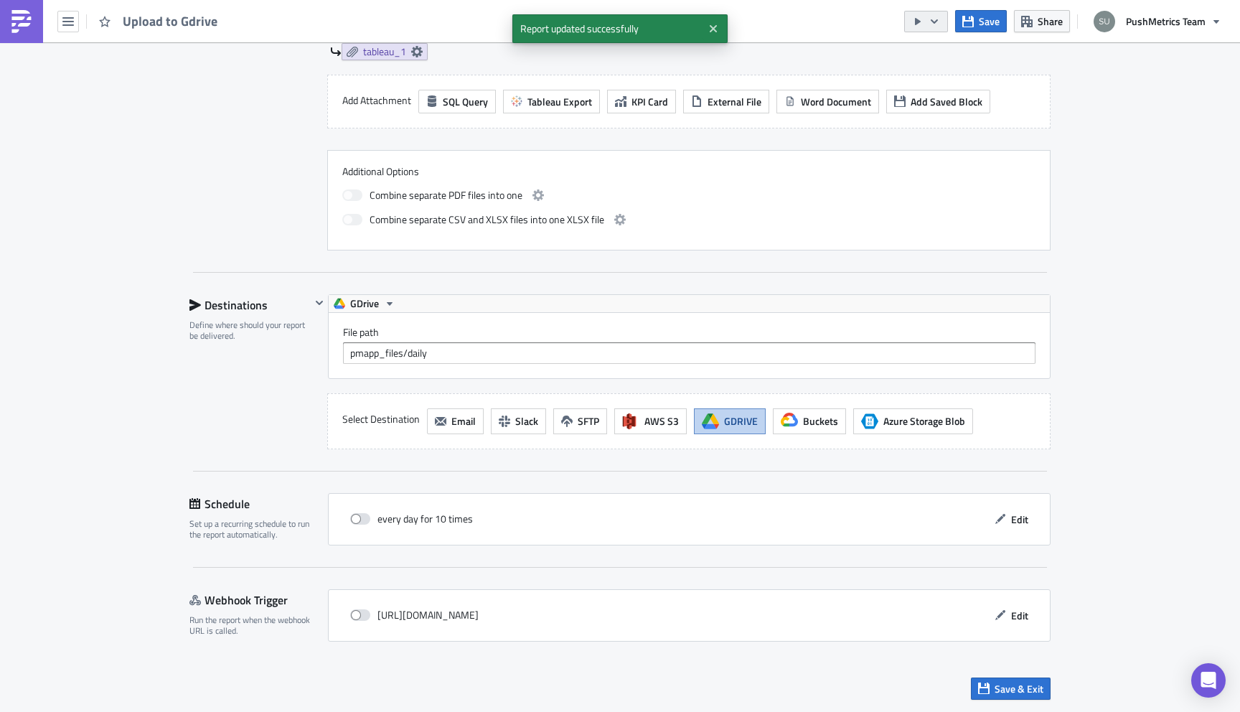
click at [930, 27] on icon "button" at bounding box center [934, 21] width 11 height 11
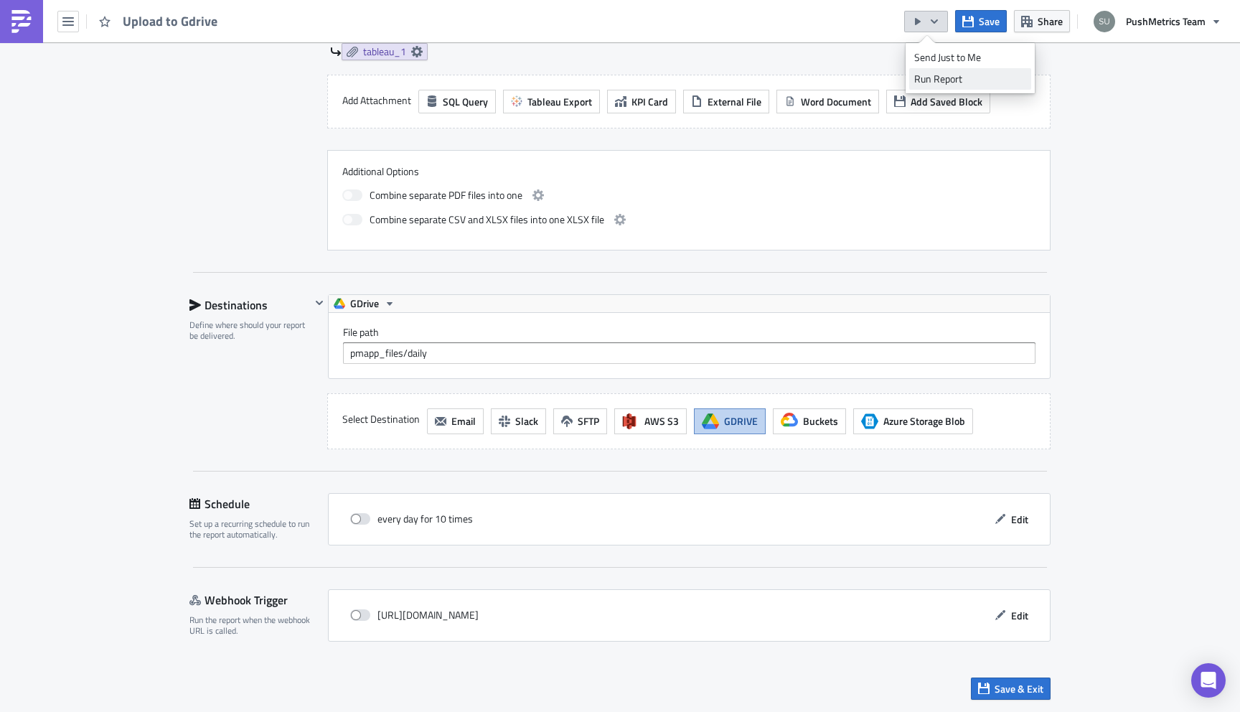
click at [935, 78] on div "Run Report" at bounding box center [970, 79] width 112 height 14
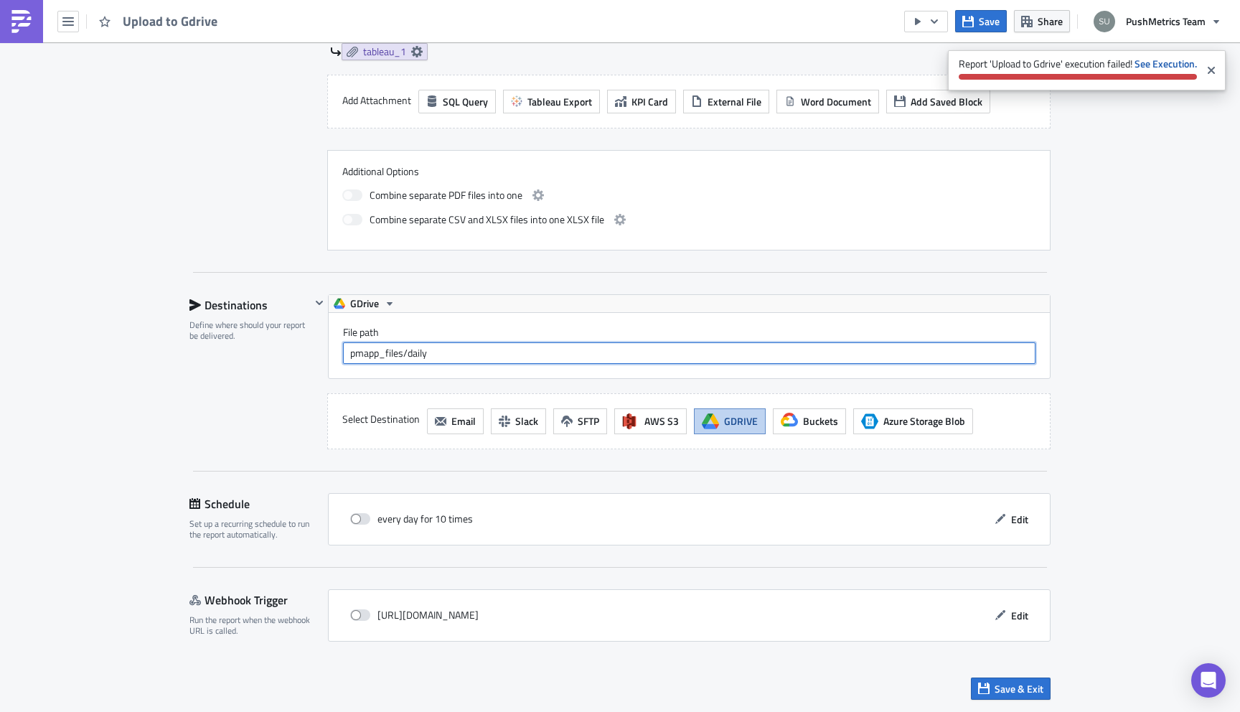
click at [665, 360] on input "pmapp_files/daily" at bounding box center [689, 353] width 693 height 22
click at [1168, 62] on strong "See Execution." at bounding box center [1166, 63] width 62 height 15
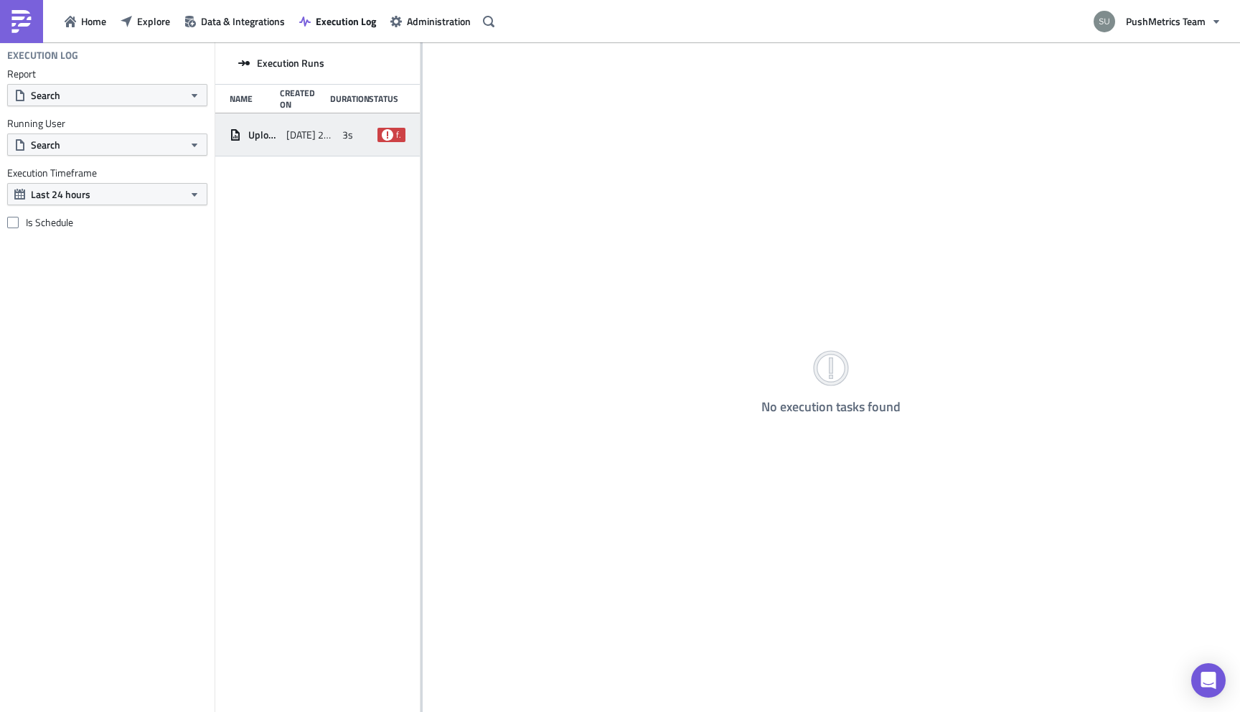
click at [338, 132] on div "Upload to Gdrive [DATE] 23:19 3s failed" at bounding box center [317, 134] width 205 height 43
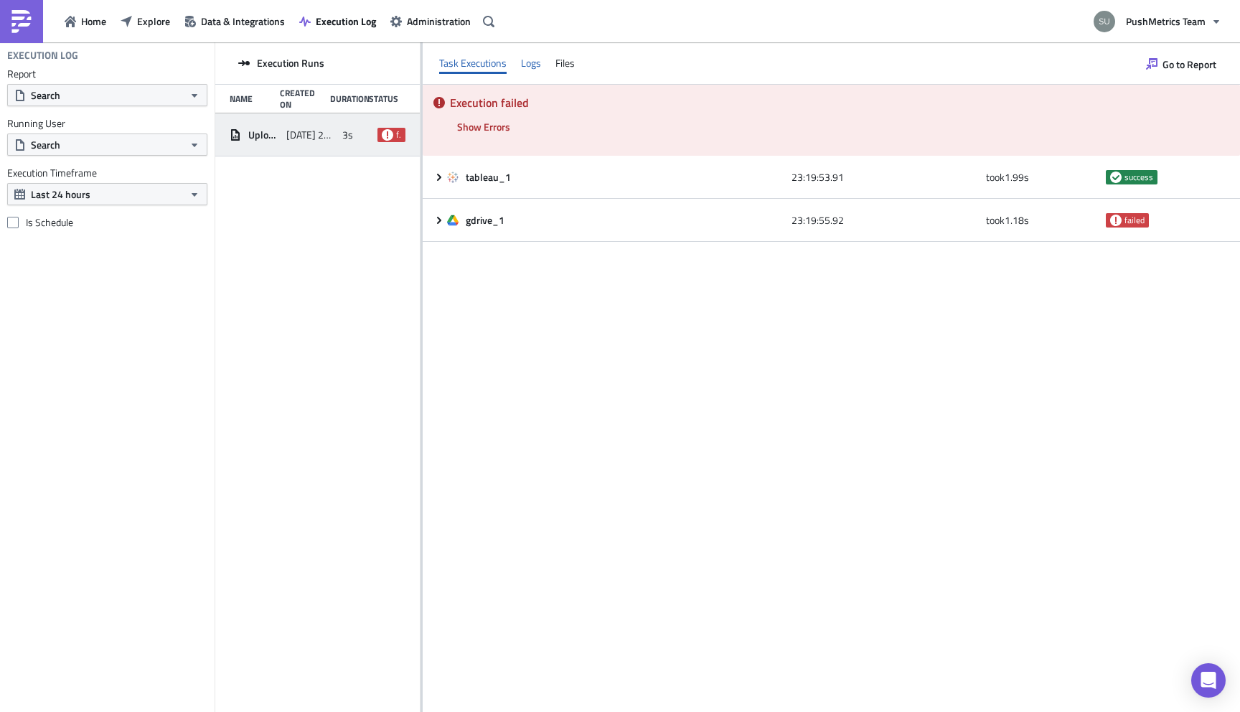
click at [530, 63] on div "Logs" at bounding box center [531, 63] width 20 height 22
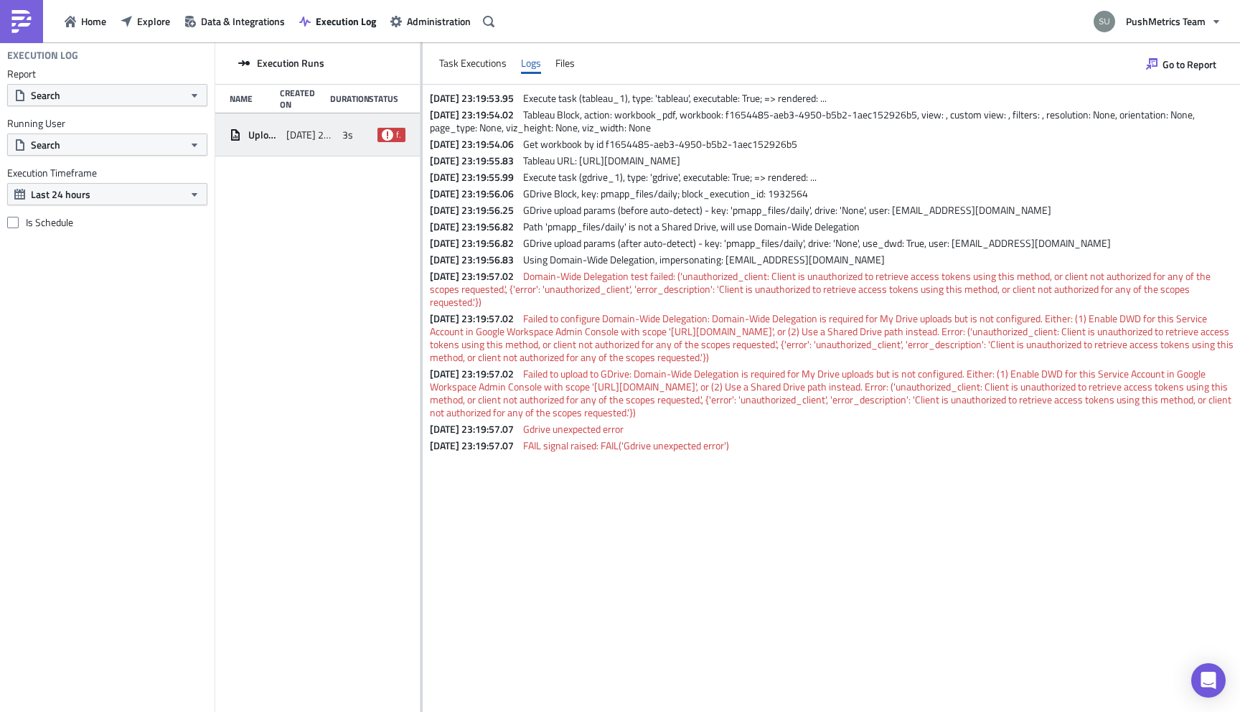
click at [778, 245] on span "GDrive upload params (after auto-detect) - key: 'pmapp_files/daily', drive: 'No…" at bounding box center [817, 242] width 588 height 15
click at [1171, 57] on span "Go to Report" at bounding box center [1190, 64] width 54 height 15
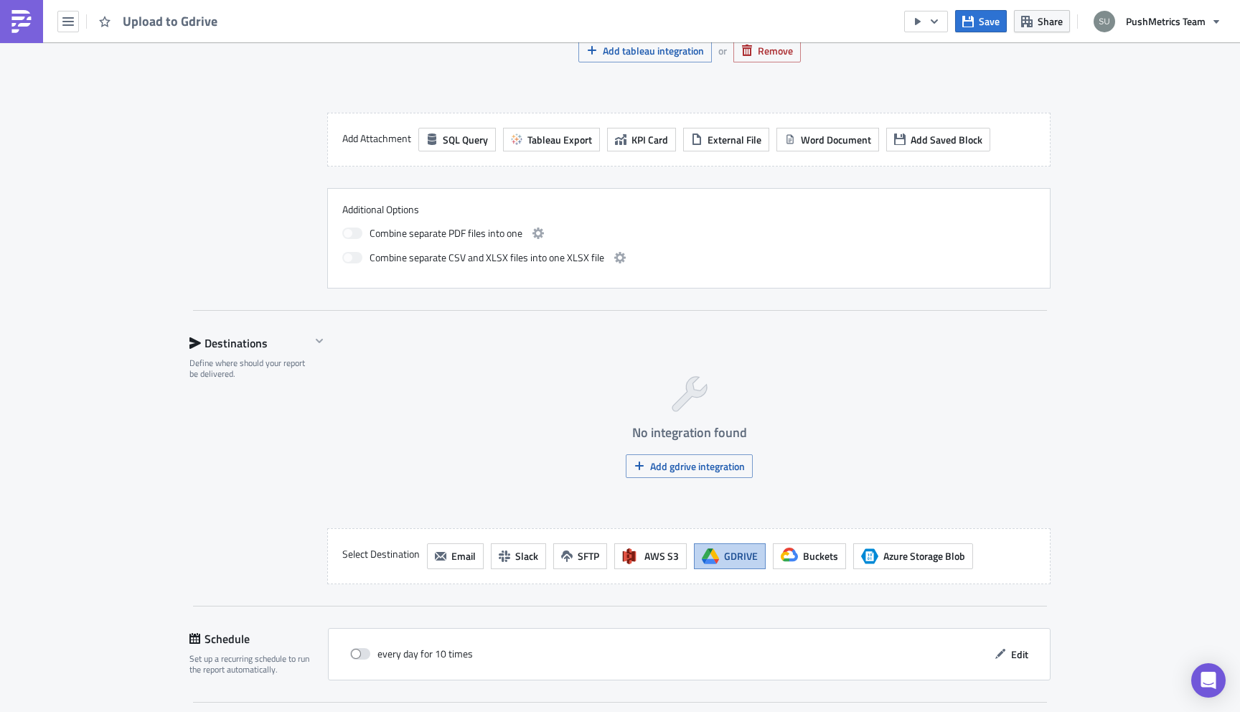
scroll to position [638, 0]
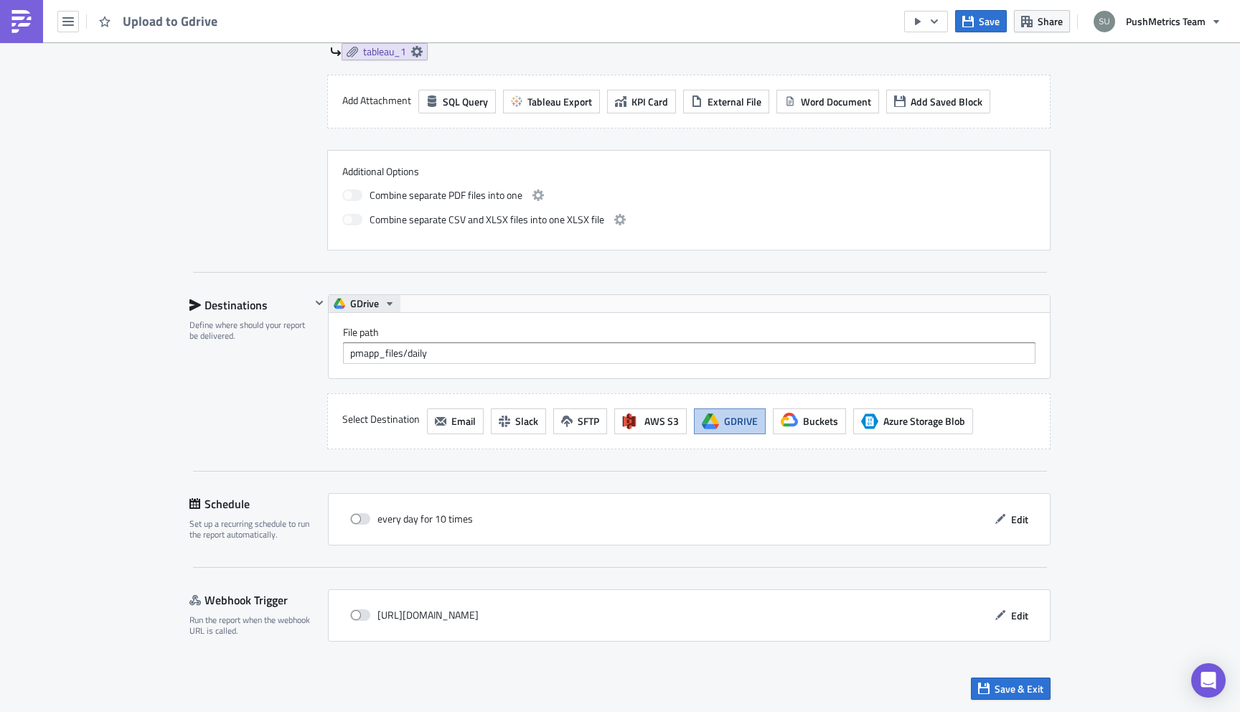
click at [385, 303] on icon "button" at bounding box center [389, 303] width 11 height 11
click at [390, 342] on div "GDrive New" at bounding box center [405, 347] width 103 height 14
click at [983, 27] on span "Save" at bounding box center [989, 21] width 21 height 15
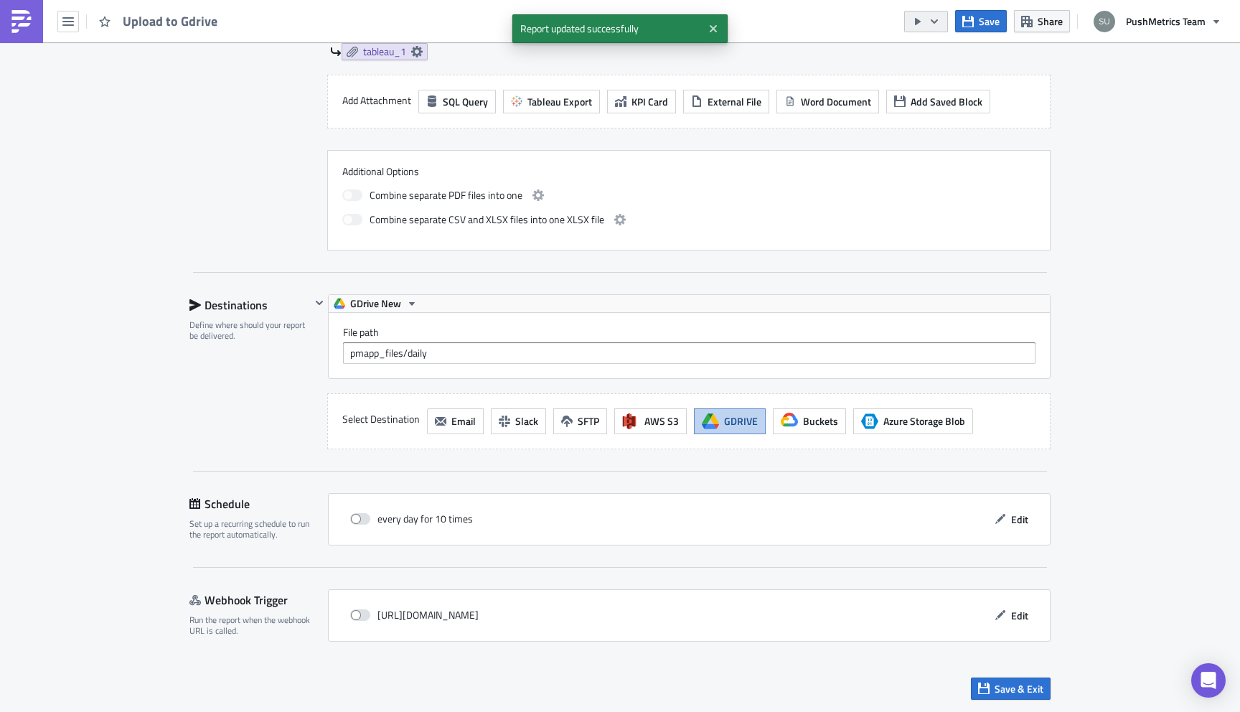
click at [925, 17] on button "button" at bounding box center [926, 22] width 44 height 22
click at [957, 80] on div "Run Report" at bounding box center [970, 79] width 112 height 14
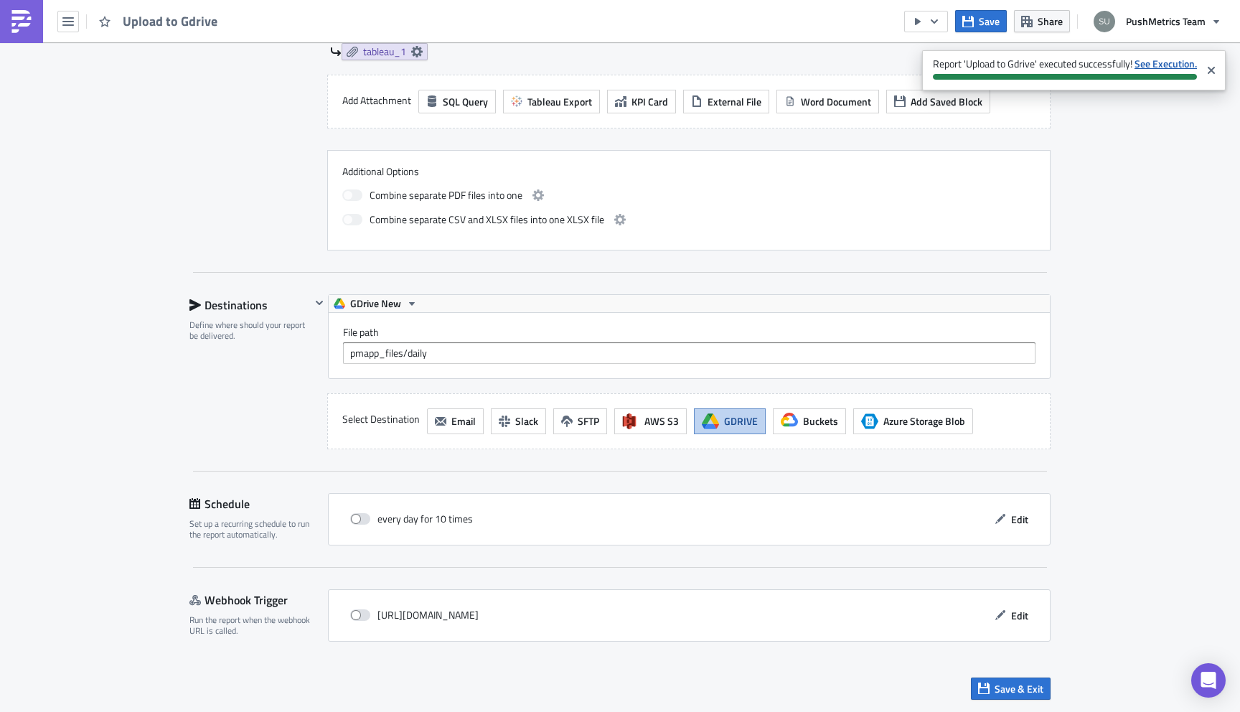
click at [1169, 67] on strong "See Execution." at bounding box center [1166, 63] width 62 height 15
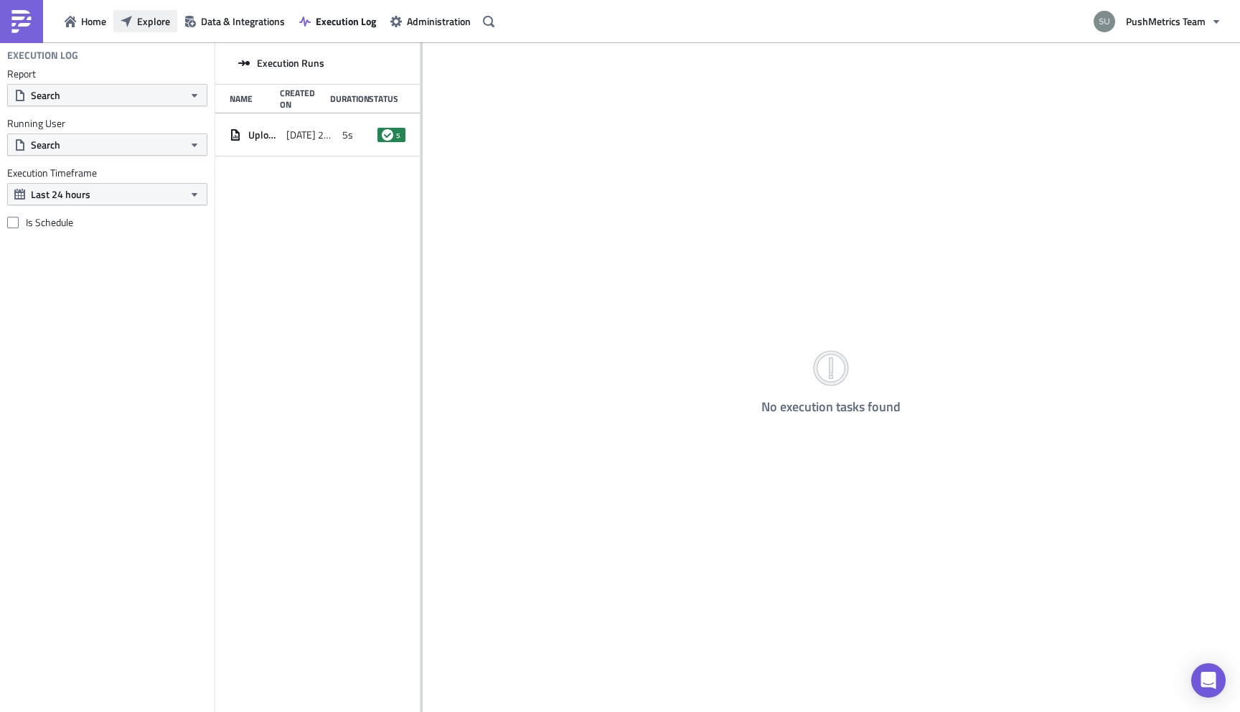
click at [148, 25] on span "Explore" at bounding box center [153, 21] width 33 height 15
